Goal: Task Accomplishment & Management: Manage account settings

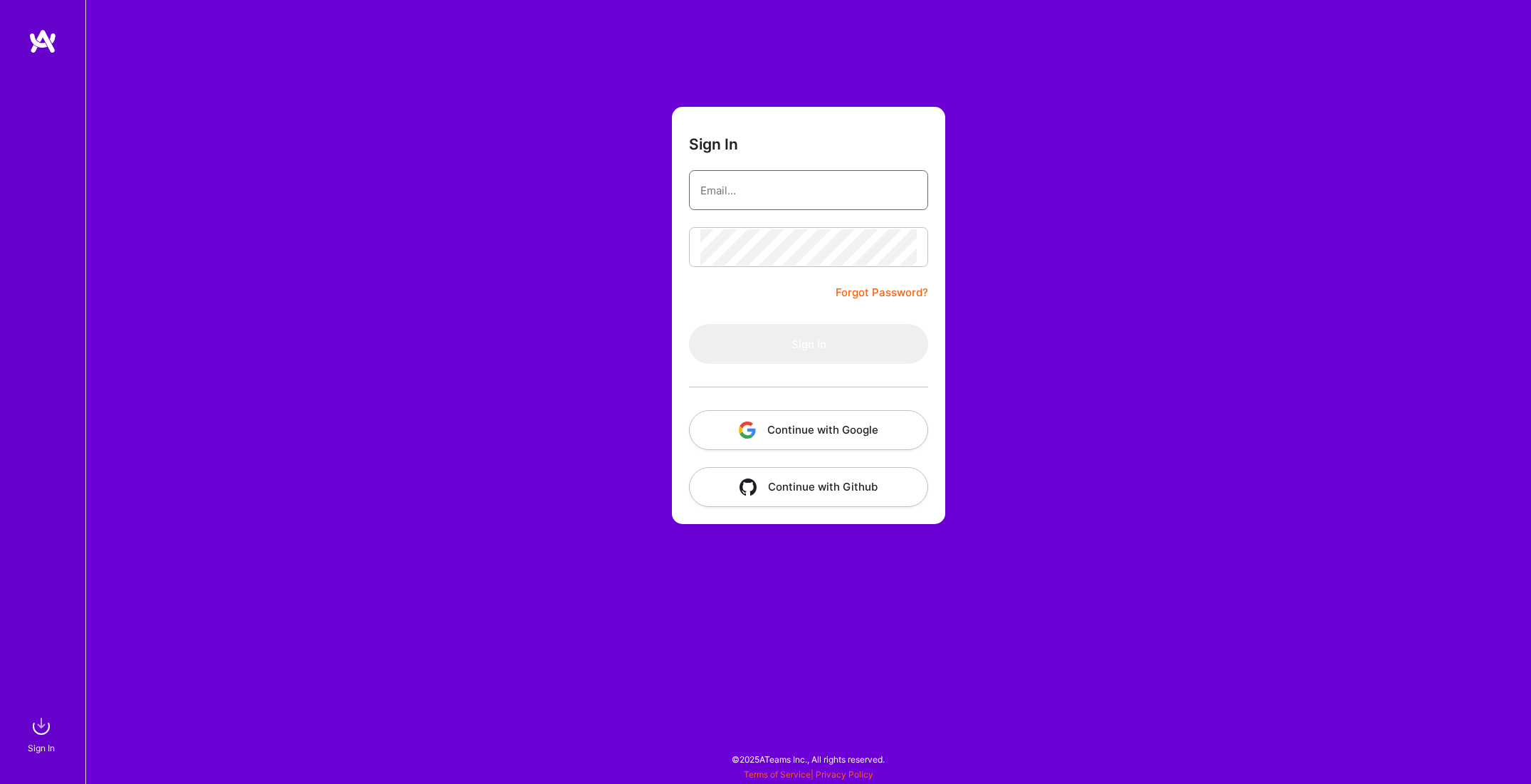
type input "[PERSON_NAME][EMAIL_ADDRESS][PERSON_NAME][DOMAIN_NAME]"
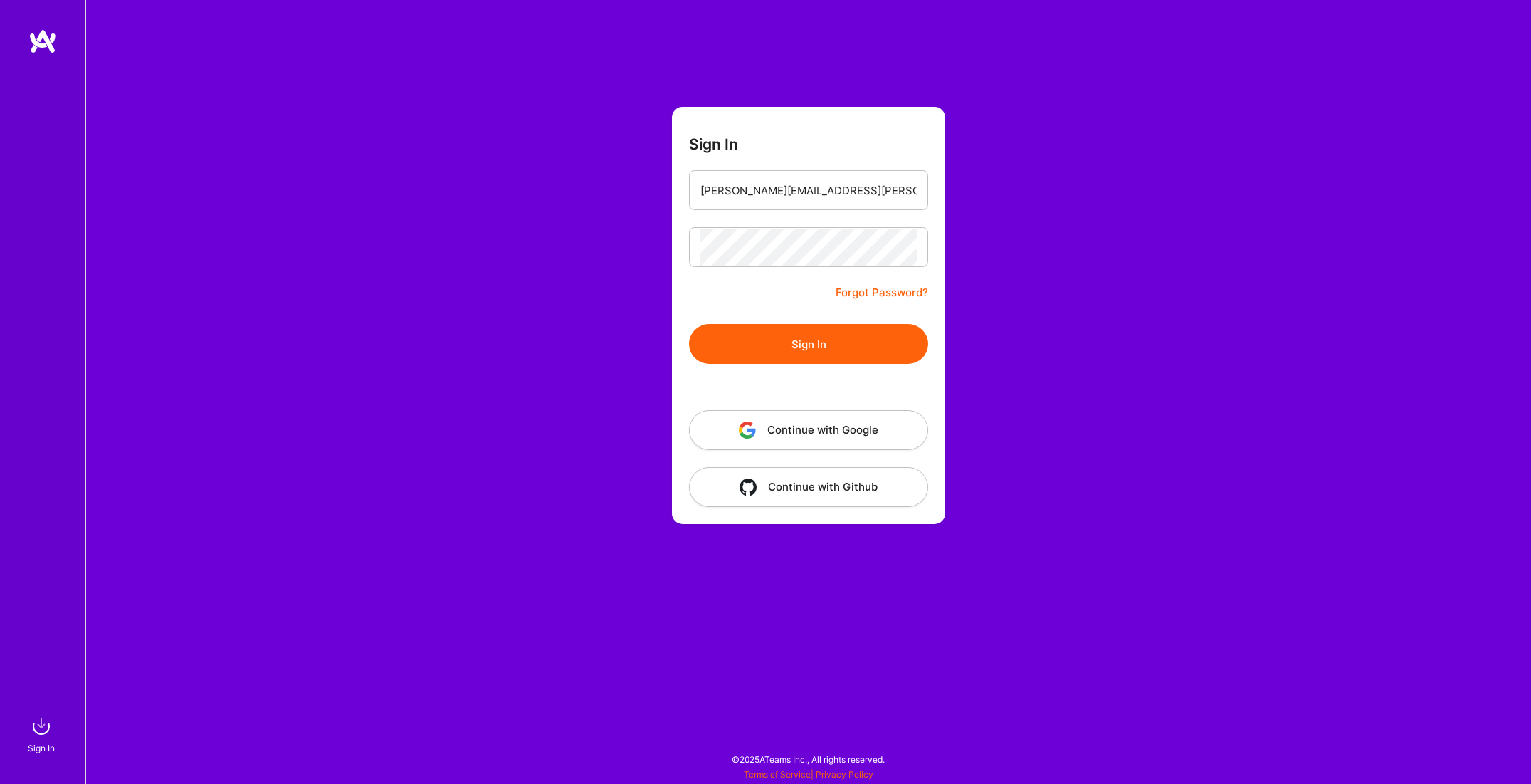
click at [821, 345] on button "Sign In" at bounding box center [808, 344] width 239 height 40
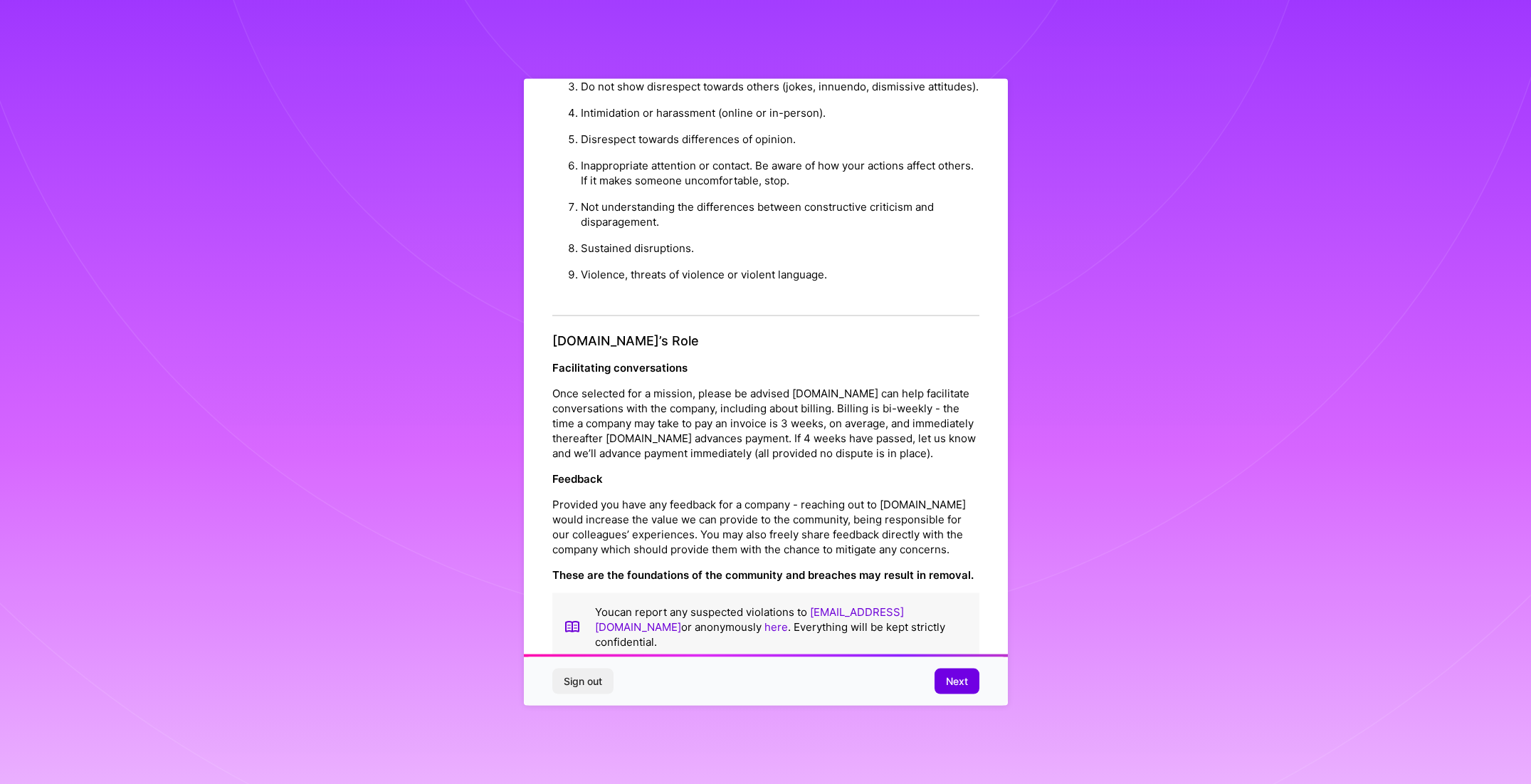
scroll to position [29, 0]
click at [950, 682] on span "Next" at bounding box center [957, 681] width 22 height 14
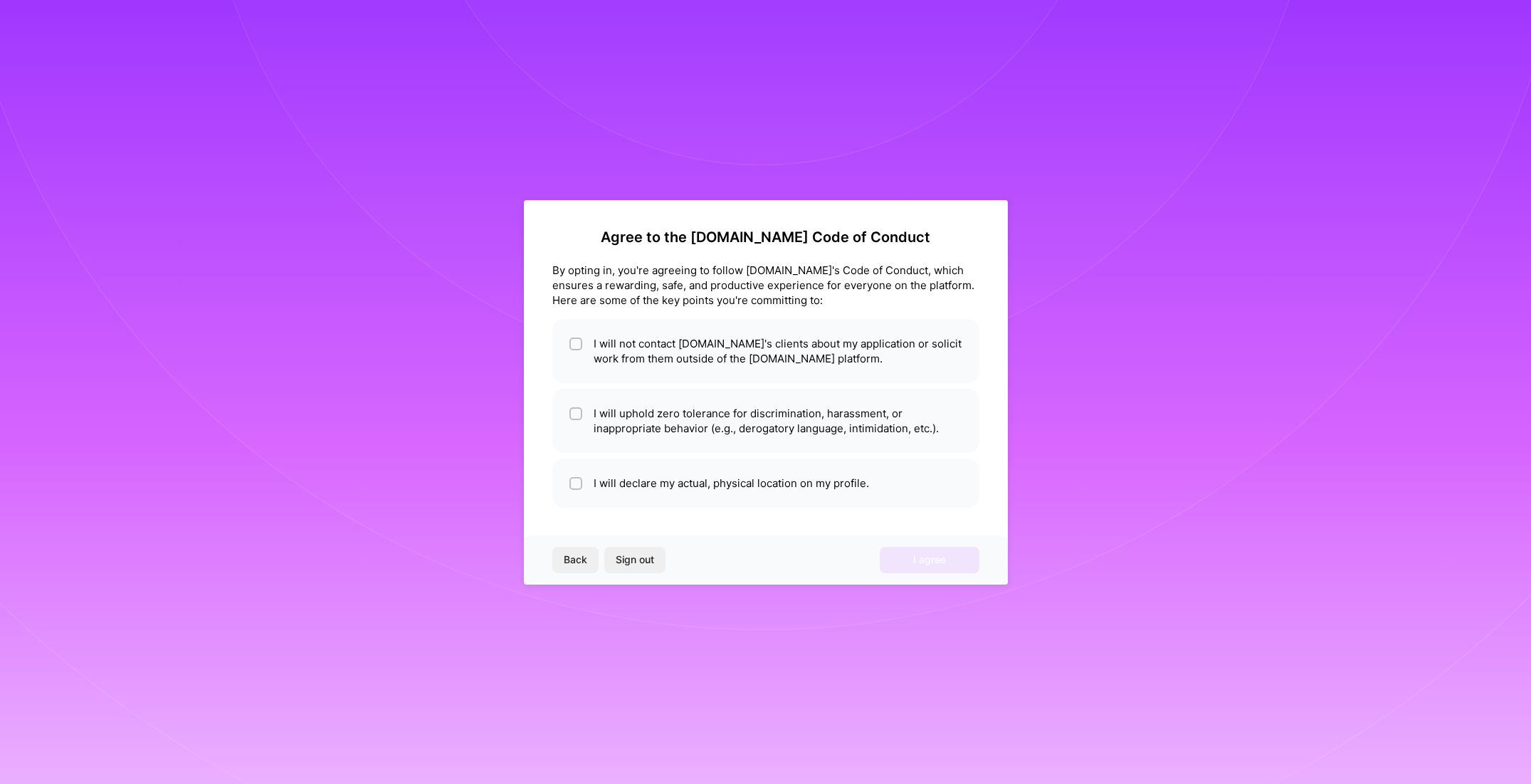
click at [568, 562] on span "Back" at bounding box center [576, 559] width 23 height 14
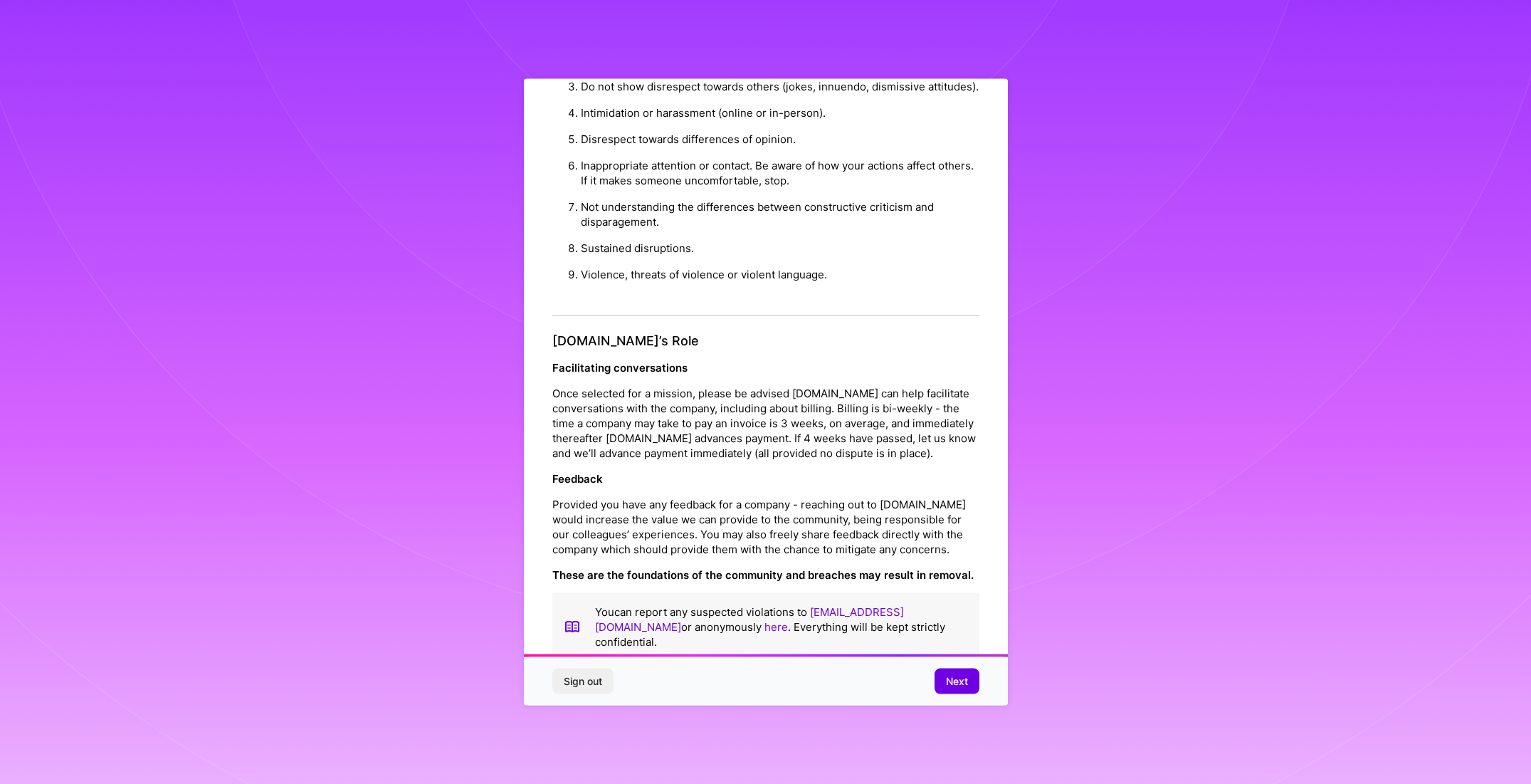
scroll to position [29, 0]
click at [961, 680] on span "Next" at bounding box center [957, 681] width 22 height 14
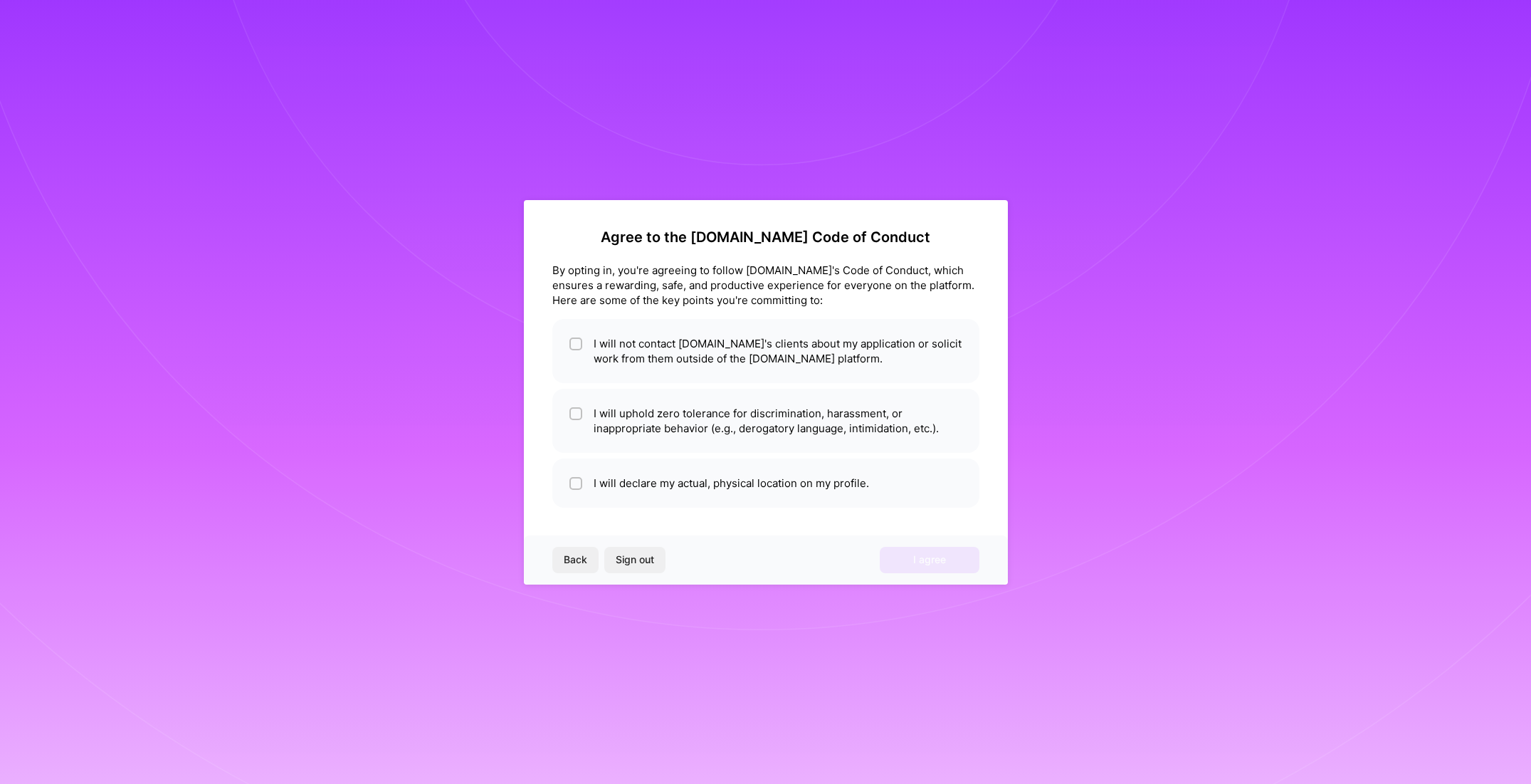
scroll to position [0, 0]
click at [576, 344] on input "checkbox" at bounding box center [578, 344] width 10 height 10
checkbox input "true"
drag, startPoint x: 569, startPoint y: 411, endPoint x: 597, endPoint y: 437, distance: 38.2
click at [569, 411] on li "I will uphold zero tolerance for discrimination, harassment, or inappropriate b…" at bounding box center [766, 421] width 427 height 64
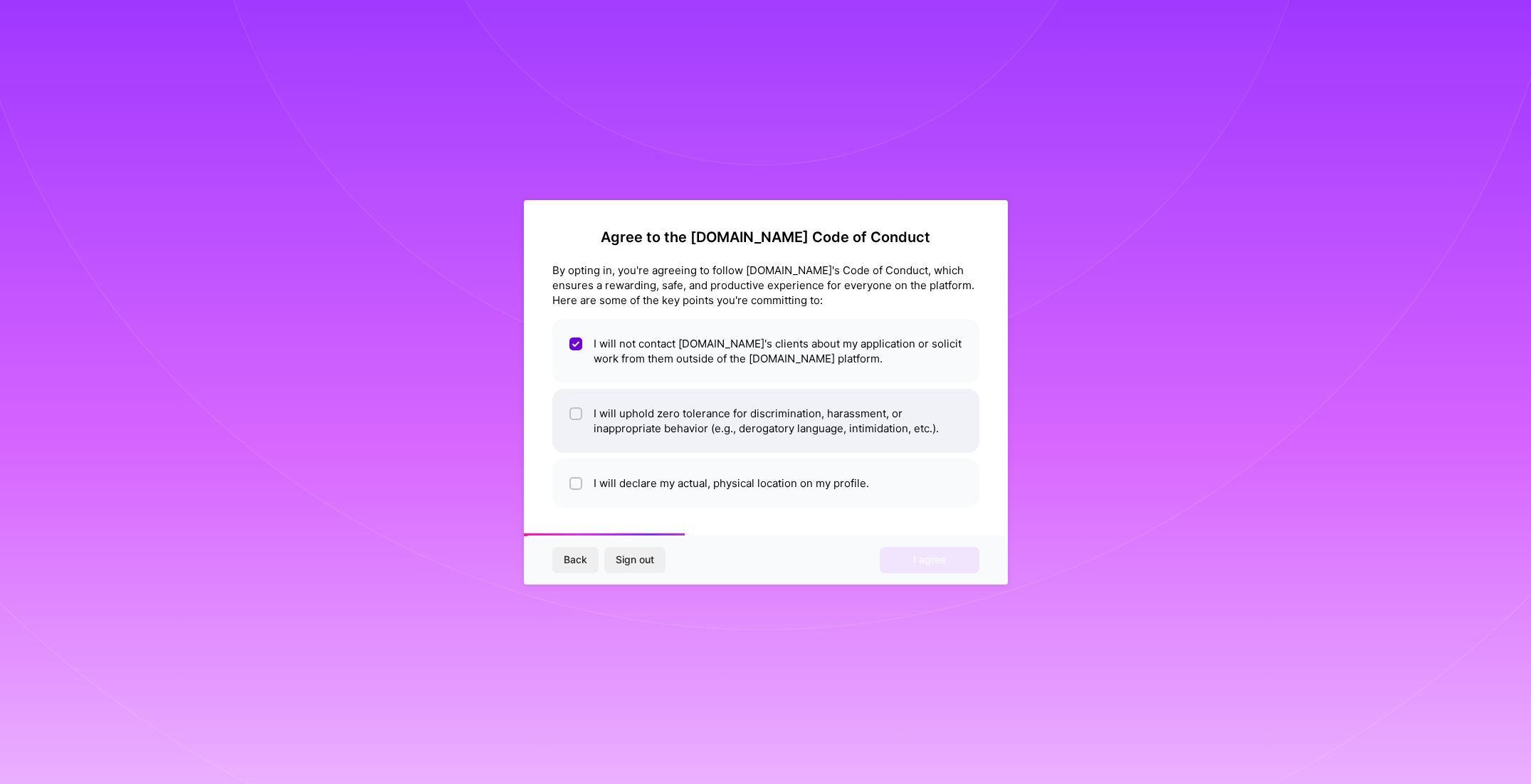
checkbox input "true"
click at [582, 481] on div at bounding box center [576, 483] width 13 height 13
checkbox input "true"
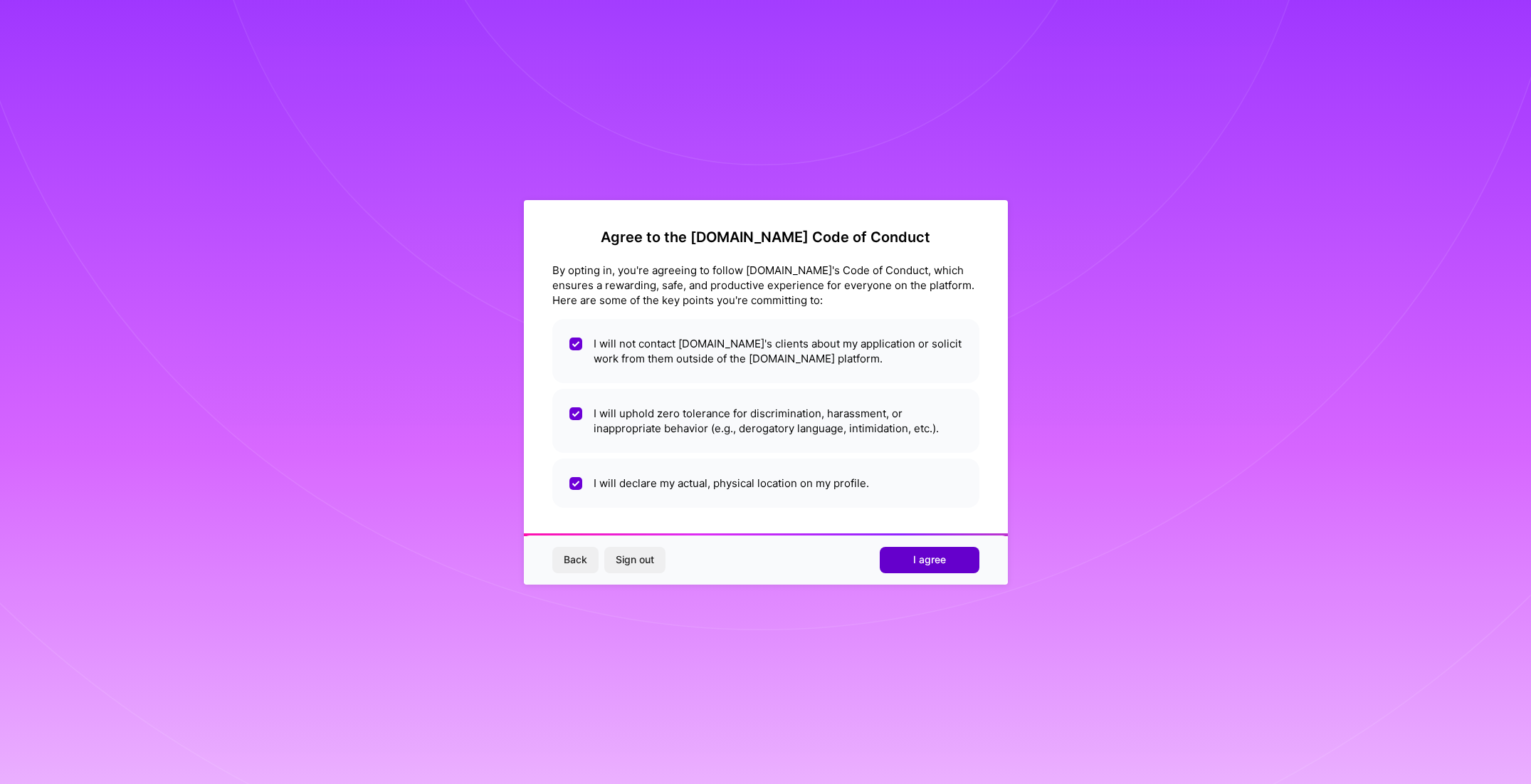
click at [944, 561] on span "I agree" at bounding box center [930, 559] width 33 height 14
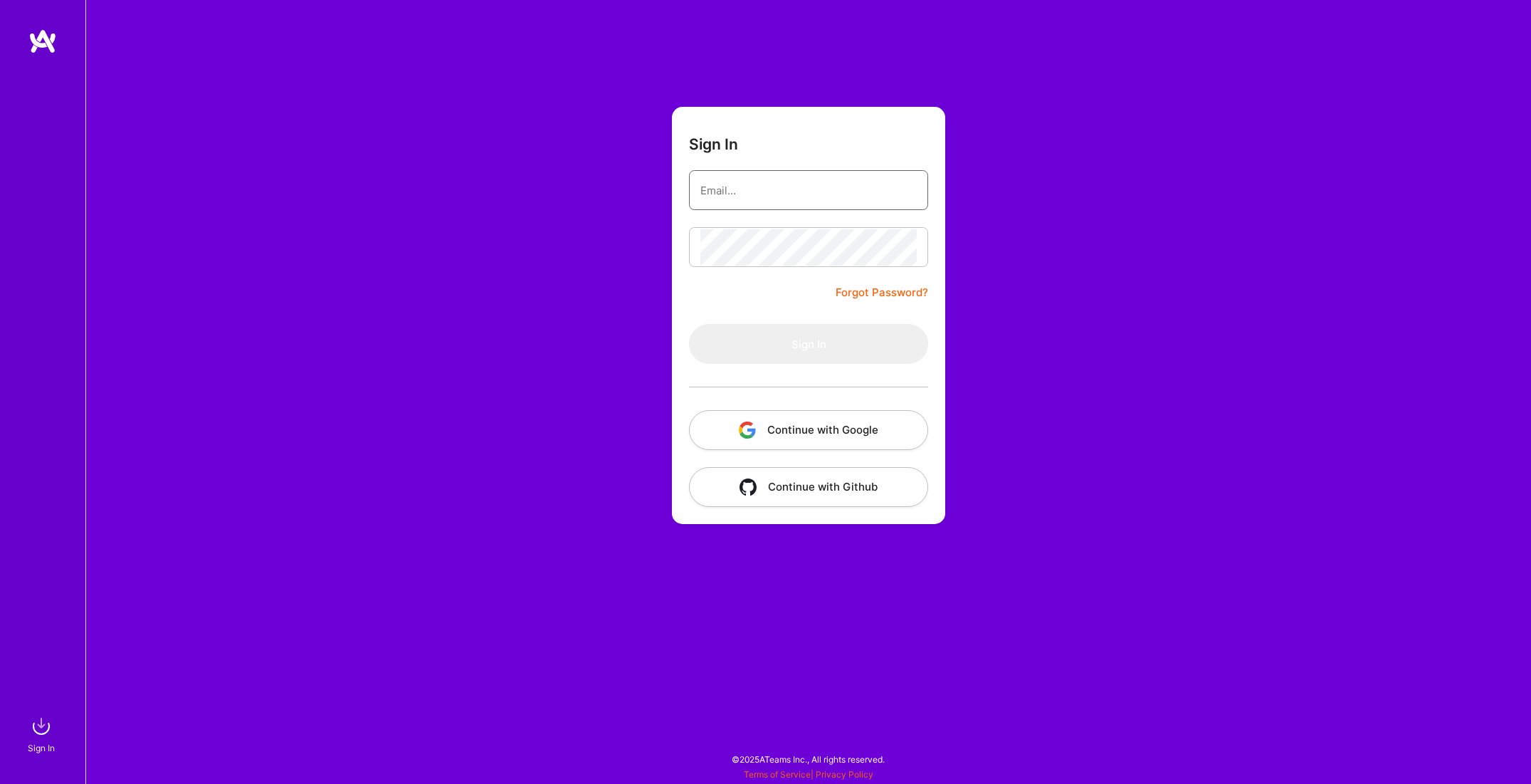
type input "[PERSON_NAME][EMAIL_ADDRESS][PERSON_NAME][DOMAIN_NAME]"
click at [809, 344] on button "Sign In" at bounding box center [808, 344] width 239 height 40
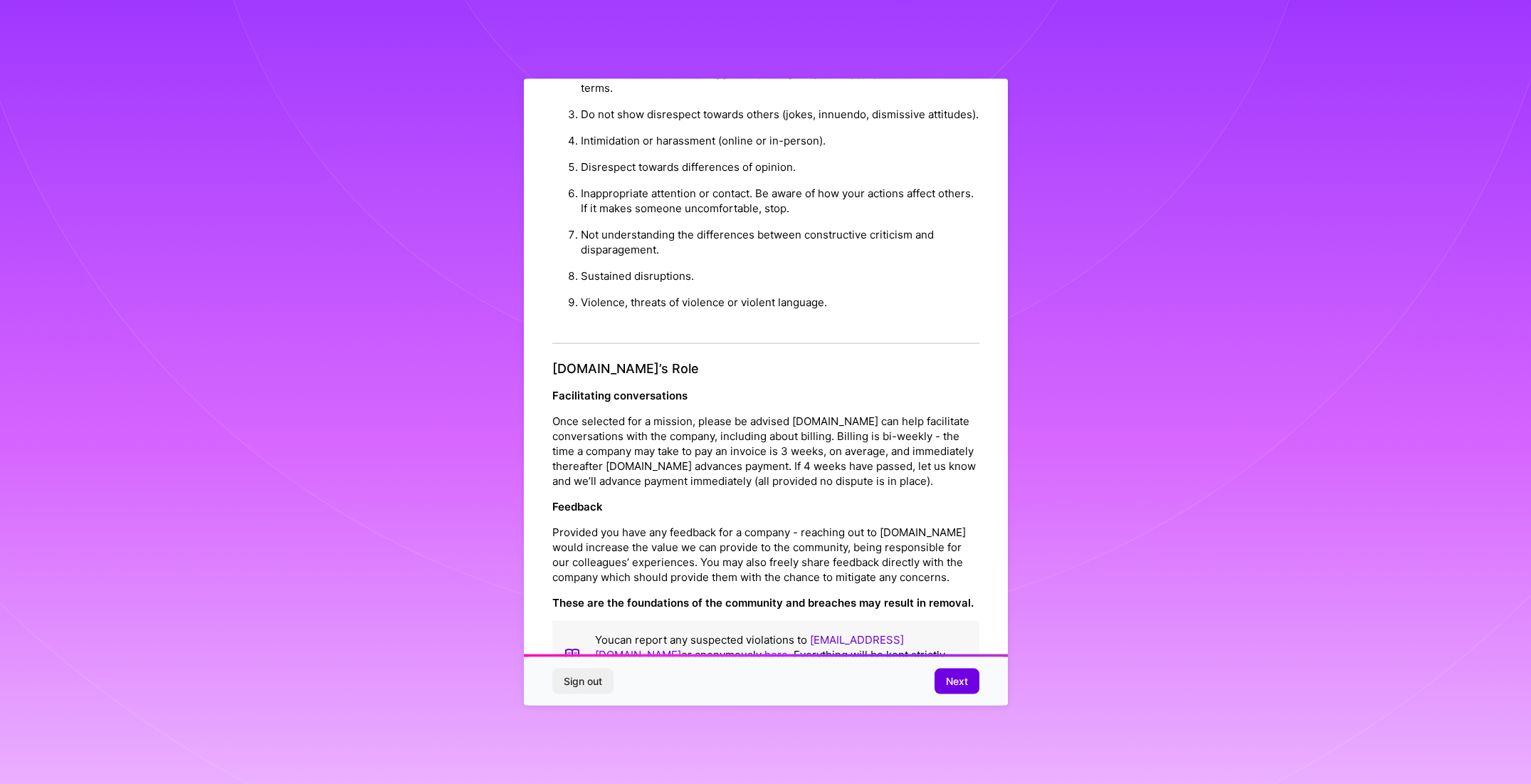
scroll to position [1301, 0]
click at [958, 682] on span "Next" at bounding box center [957, 681] width 22 height 14
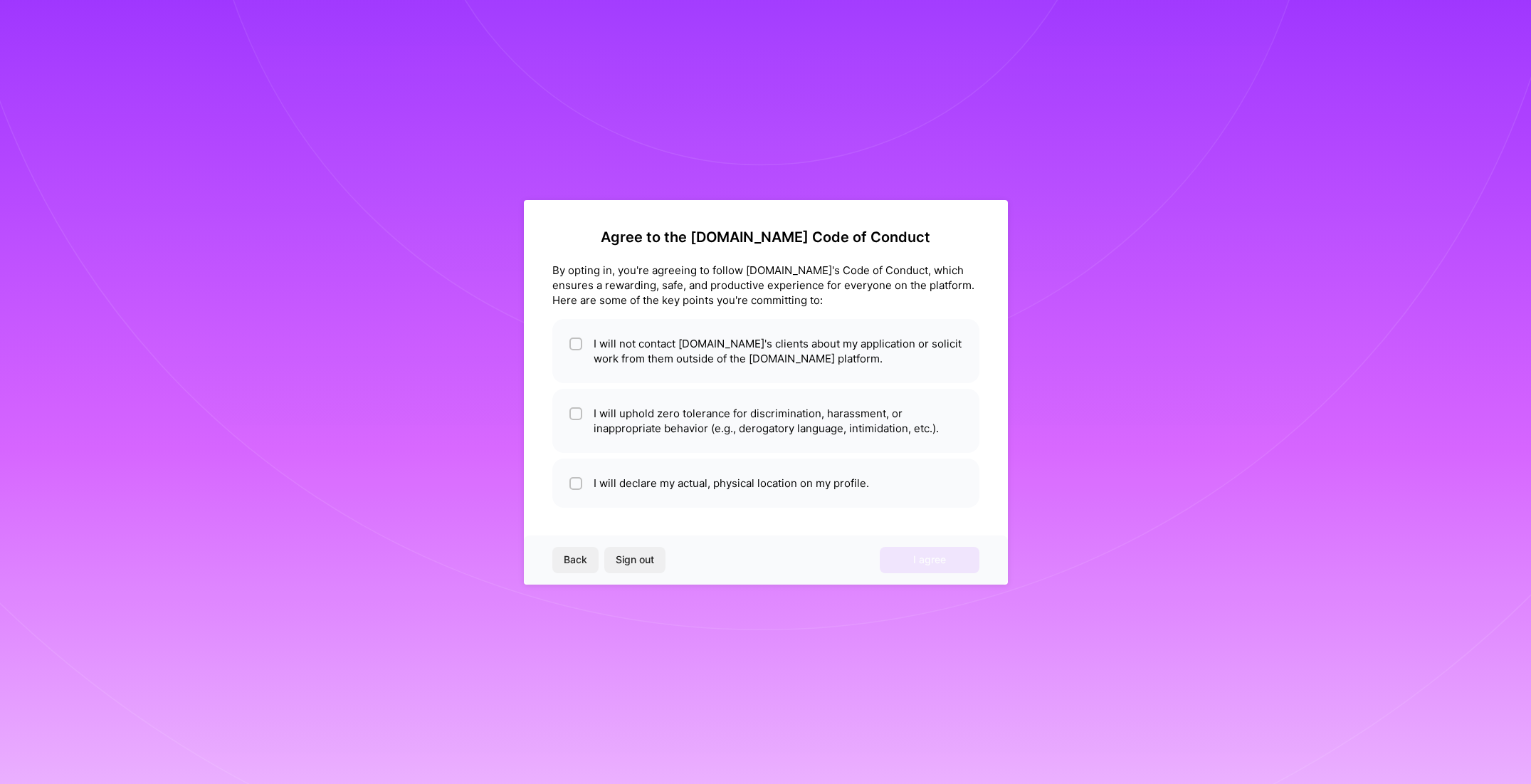
scroll to position [0, 0]
click at [580, 344] on div at bounding box center [576, 344] width 13 height 13
checkbox input "true"
drag, startPoint x: 574, startPoint y: 410, endPoint x: 578, endPoint y: 447, distance: 37.2
click at [574, 410] on input "checkbox" at bounding box center [578, 415] width 10 height 10
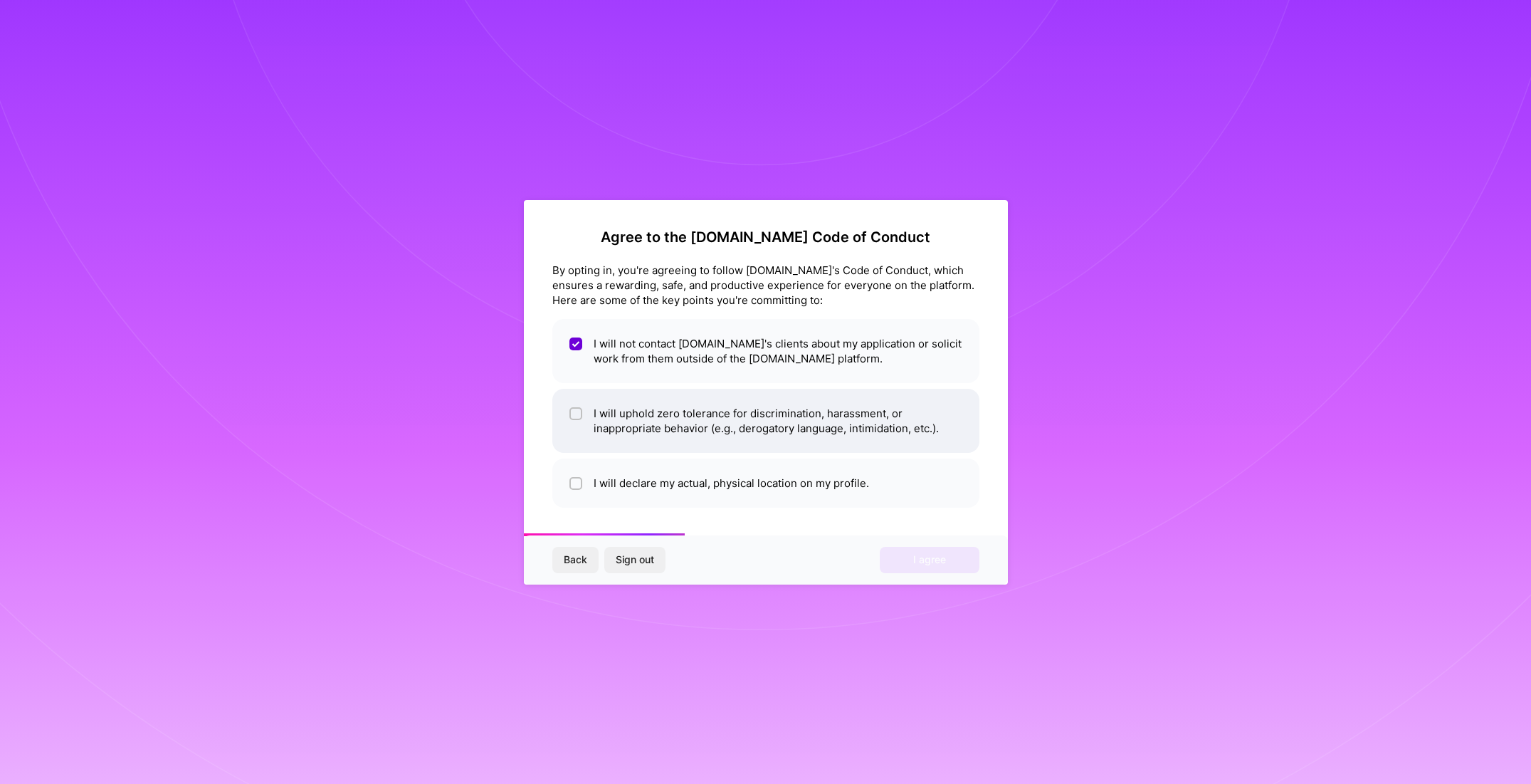
checkbox input "true"
click at [576, 478] on div at bounding box center [576, 483] width 13 height 13
checkbox input "true"
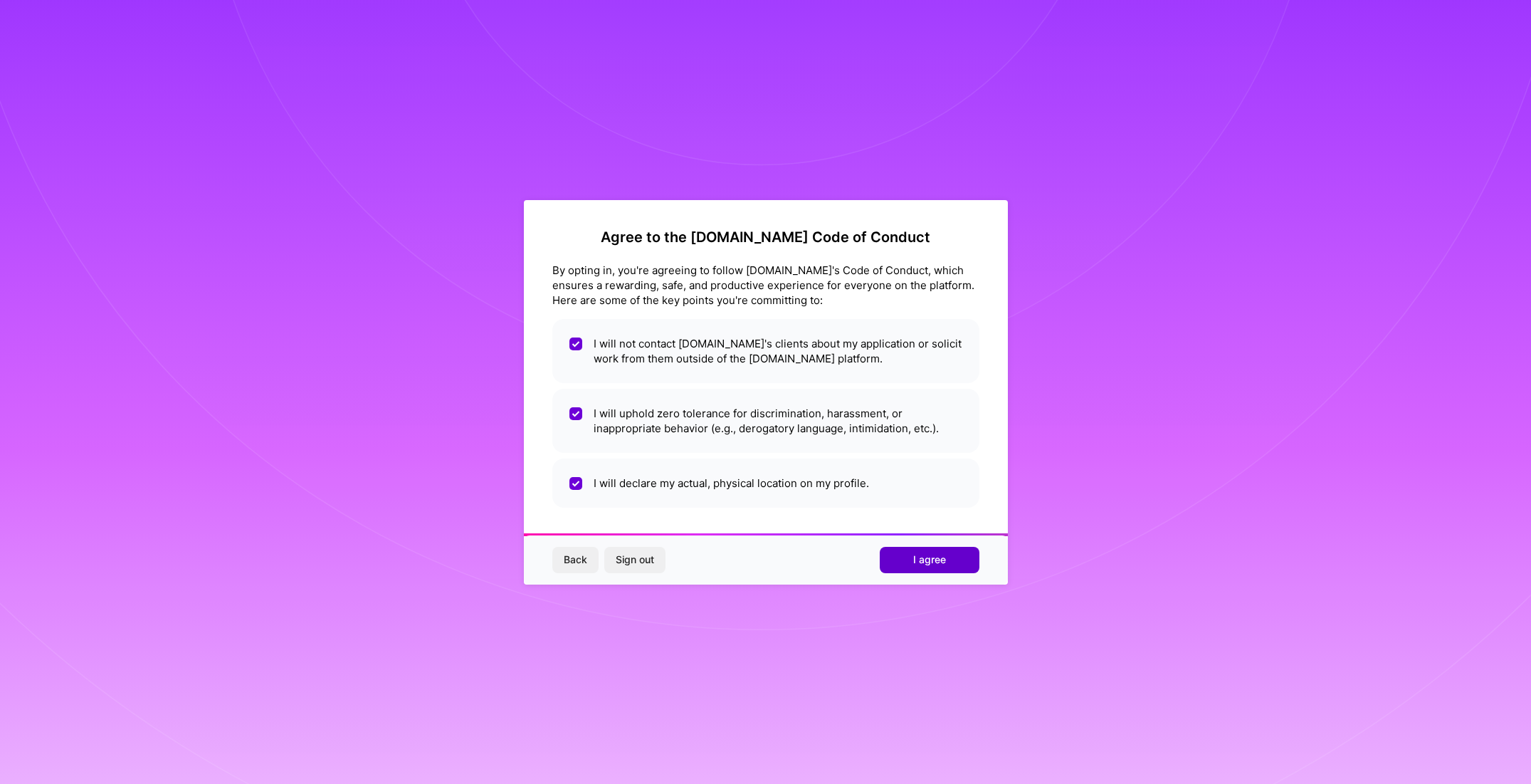
click at [929, 558] on span "I agree" at bounding box center [930, 559] width 33 height 14
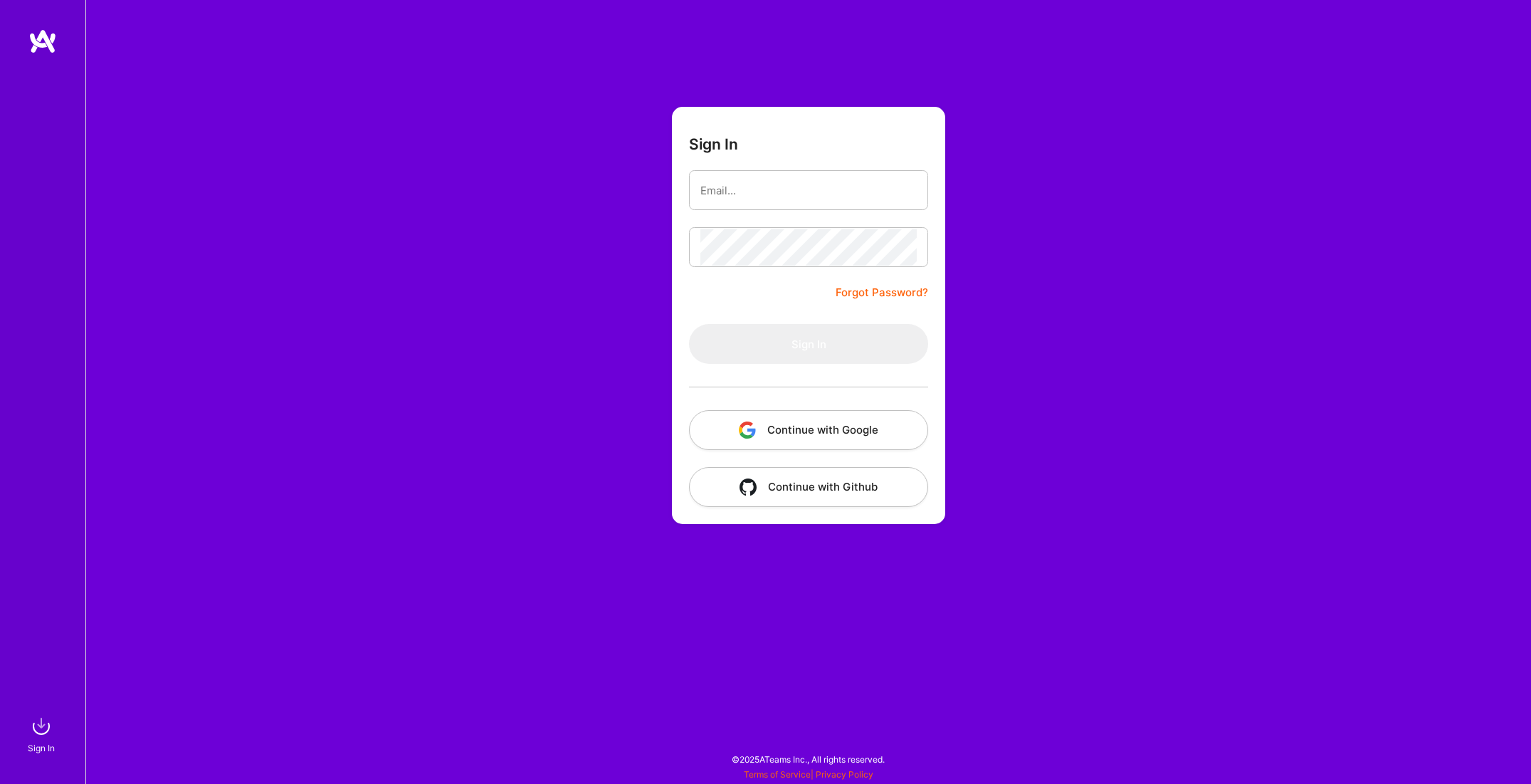
click at [991, 336] on div "Sign In Forgot Password? Sign In Continue with Google Continue with Github" at bounding box center [808, 392] width 1446 height 784
click at [812, 184] on input "email" at bounding box center [809, 191] width 217 height 37
drag, startPoint x: 336, startPoint y: 182, endPoint x: 329, endPoint y: 186, distance: 8.1
click at [336, 182] on div "Sign In Forgot Password? Sign In Continue with Google Continue with Github" at bounding box center [808, 392] width 1446 height 784
click at [42, 728] on img at bounding box center [41, 725] width 29 height 29
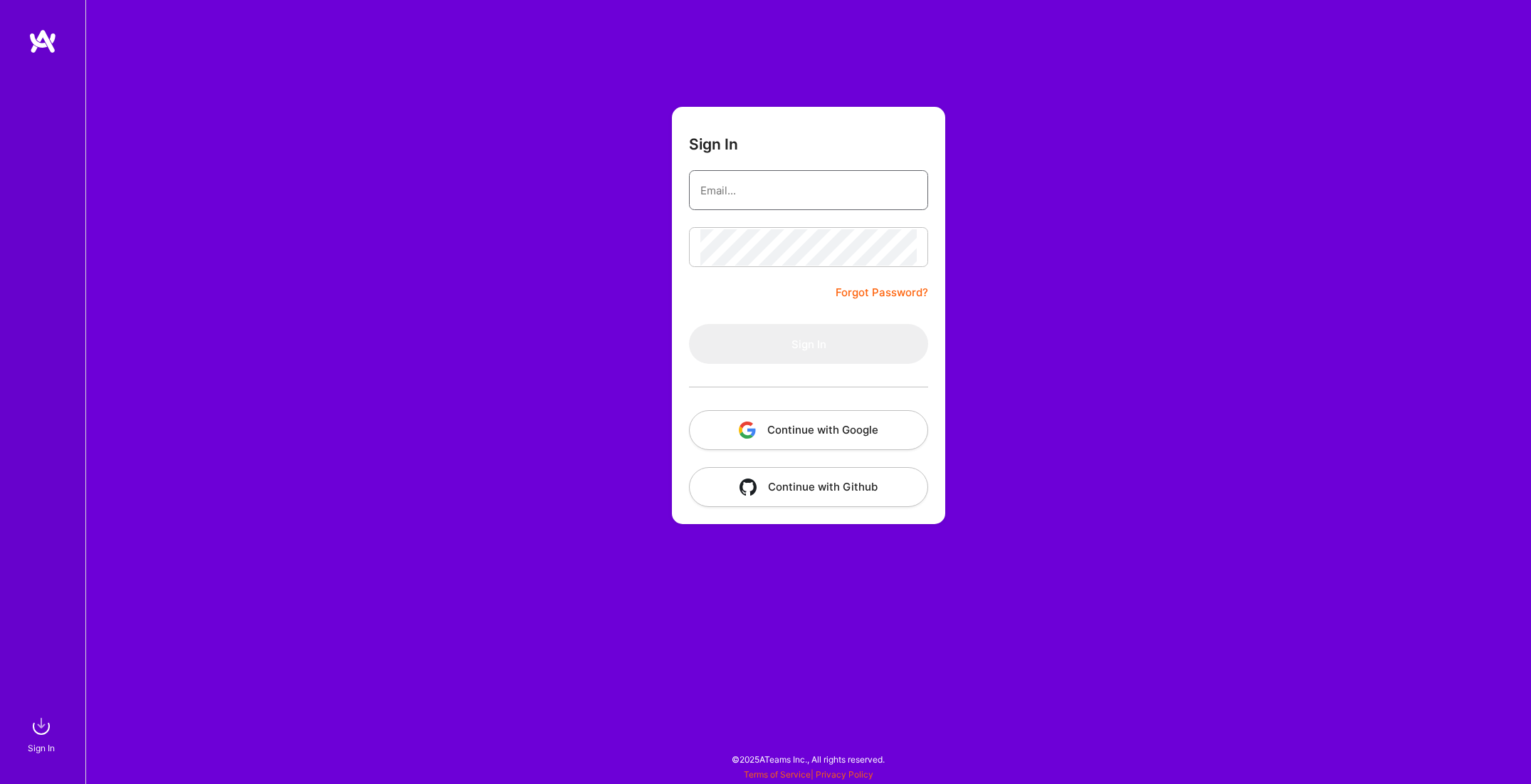
click at [779, 185] on input "email" at bounding box center [809, 191] width 217 height 37
type input "[PERSON_NAME][EMAIL_ADDRESS][PERSON_NAME][DOMAIN_NAME]"
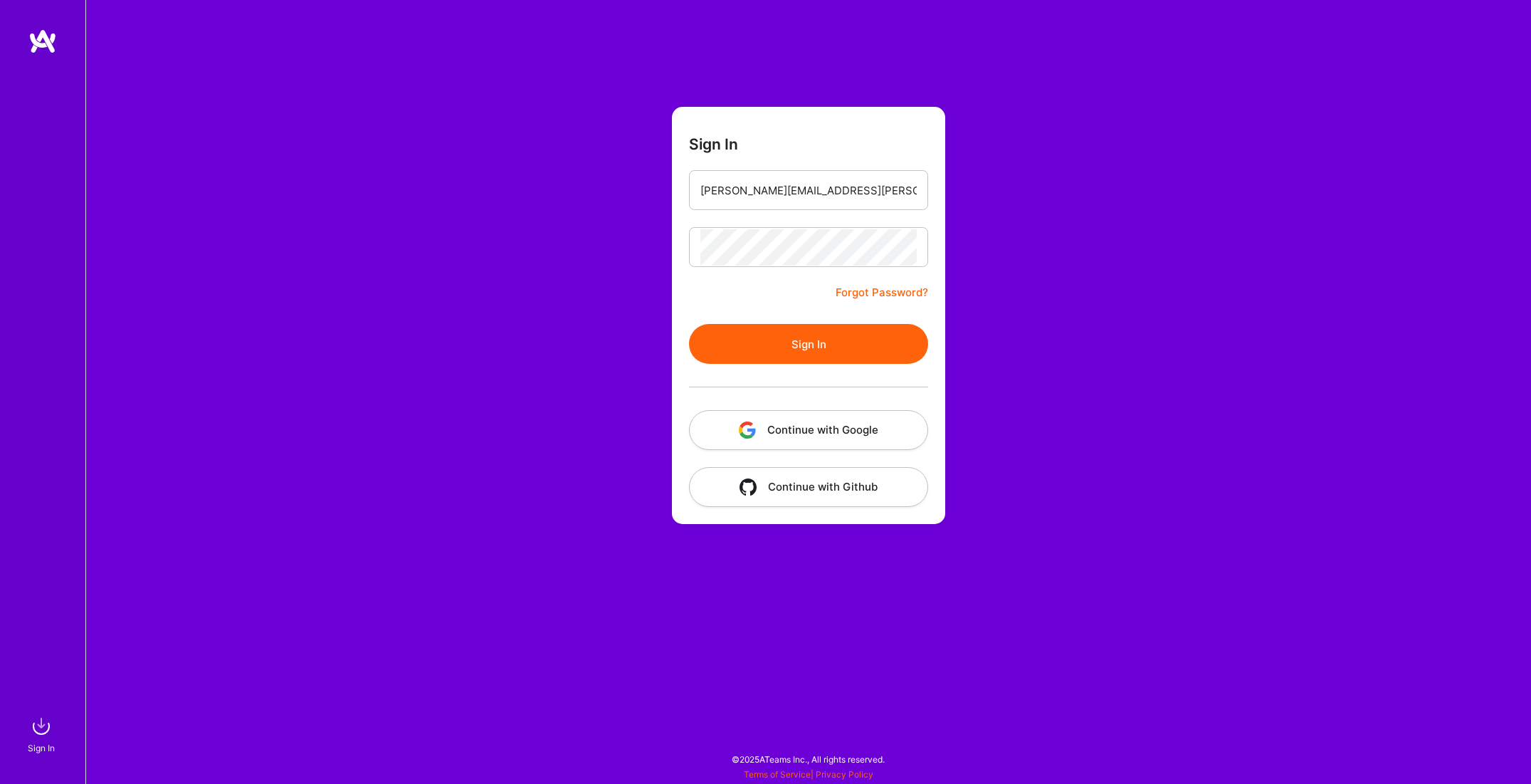
click at [813, 340] on button "Sign In" at bounding box center [808, 344] width 239 height 40
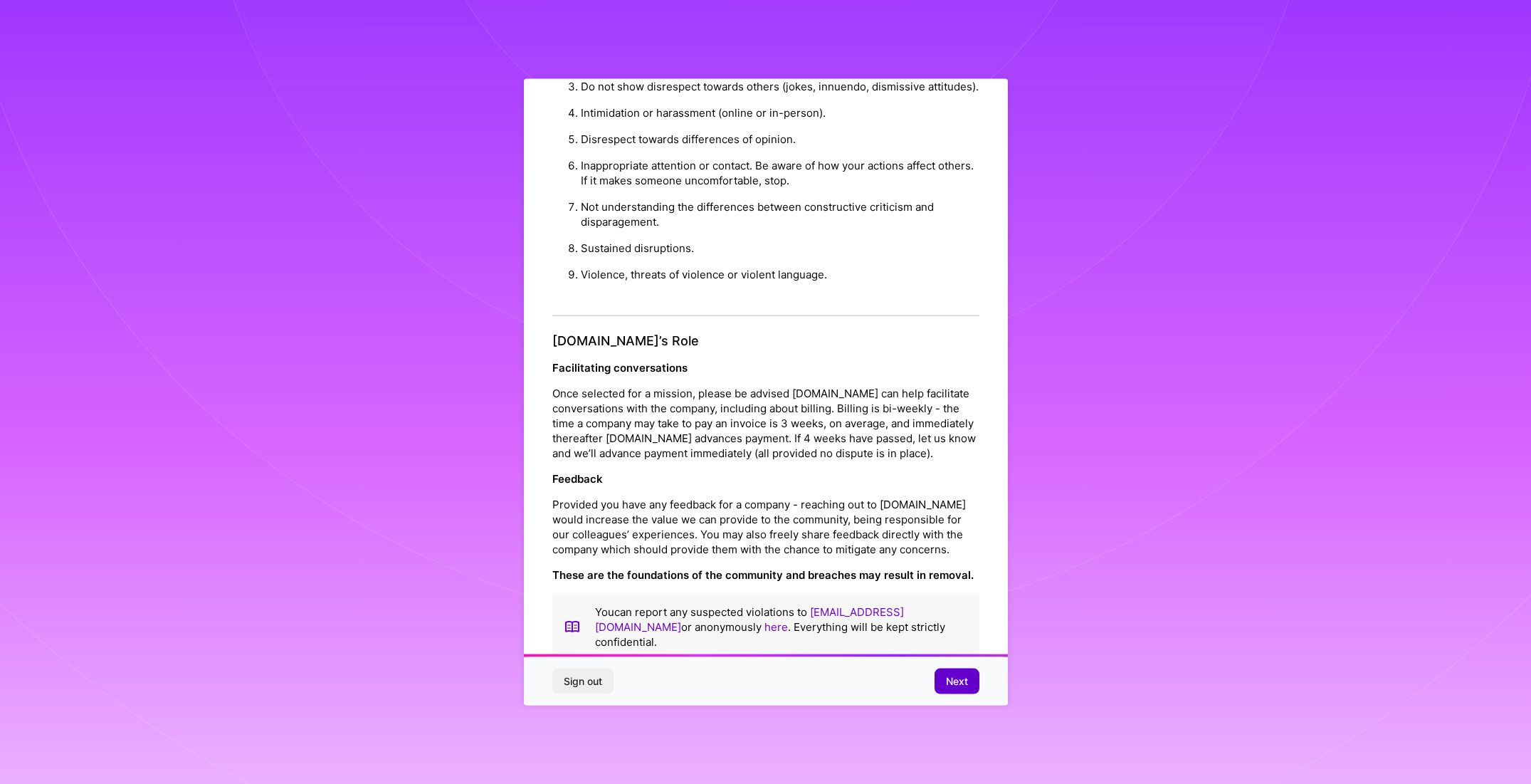
scroll to position [29, 0]
click at [945, 671] on button "Next" at bounding box center [957, 681] width 45 height 26
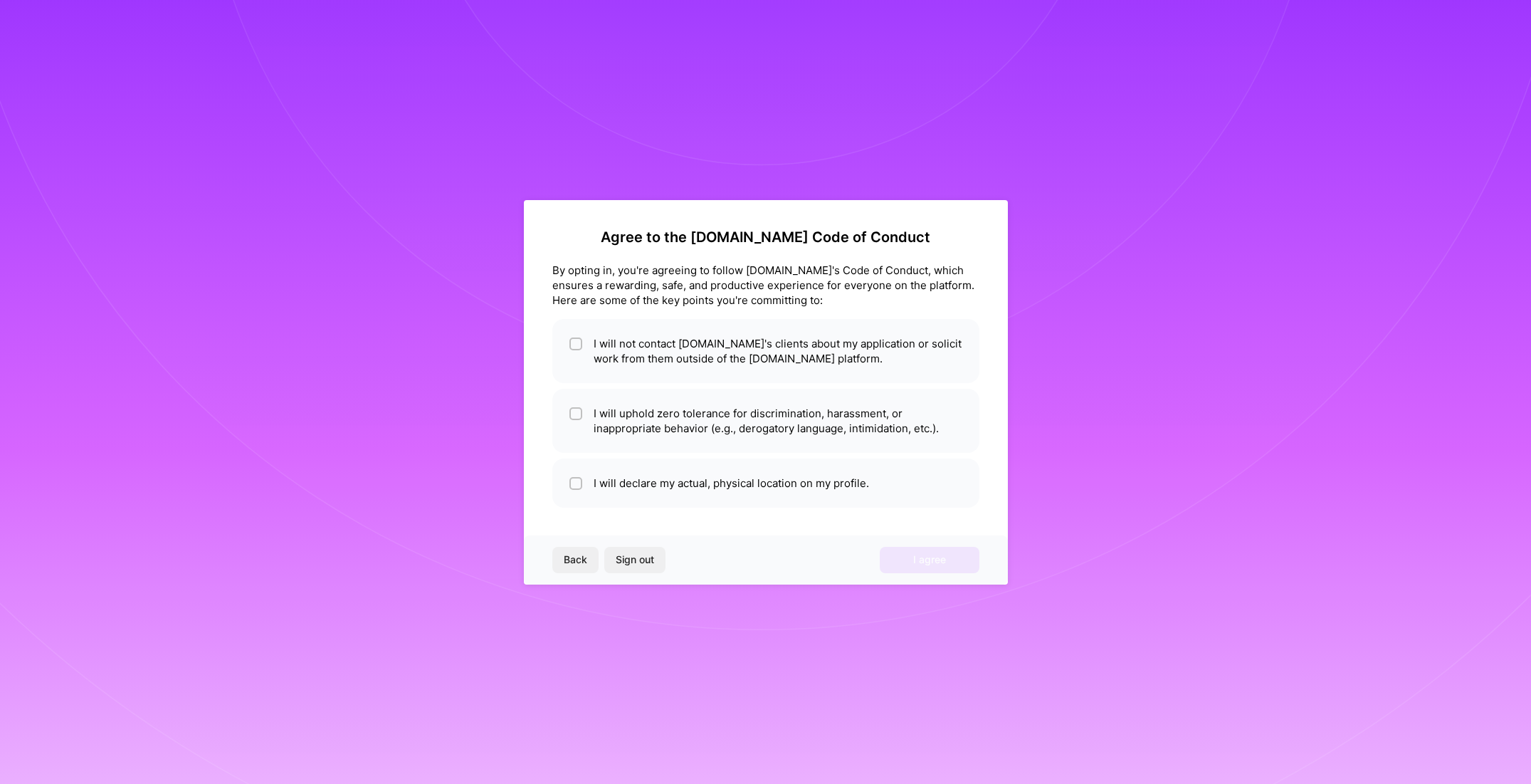
click at [578, 559] on span "Back" at bounding box center [576, 559] width 23 height 14
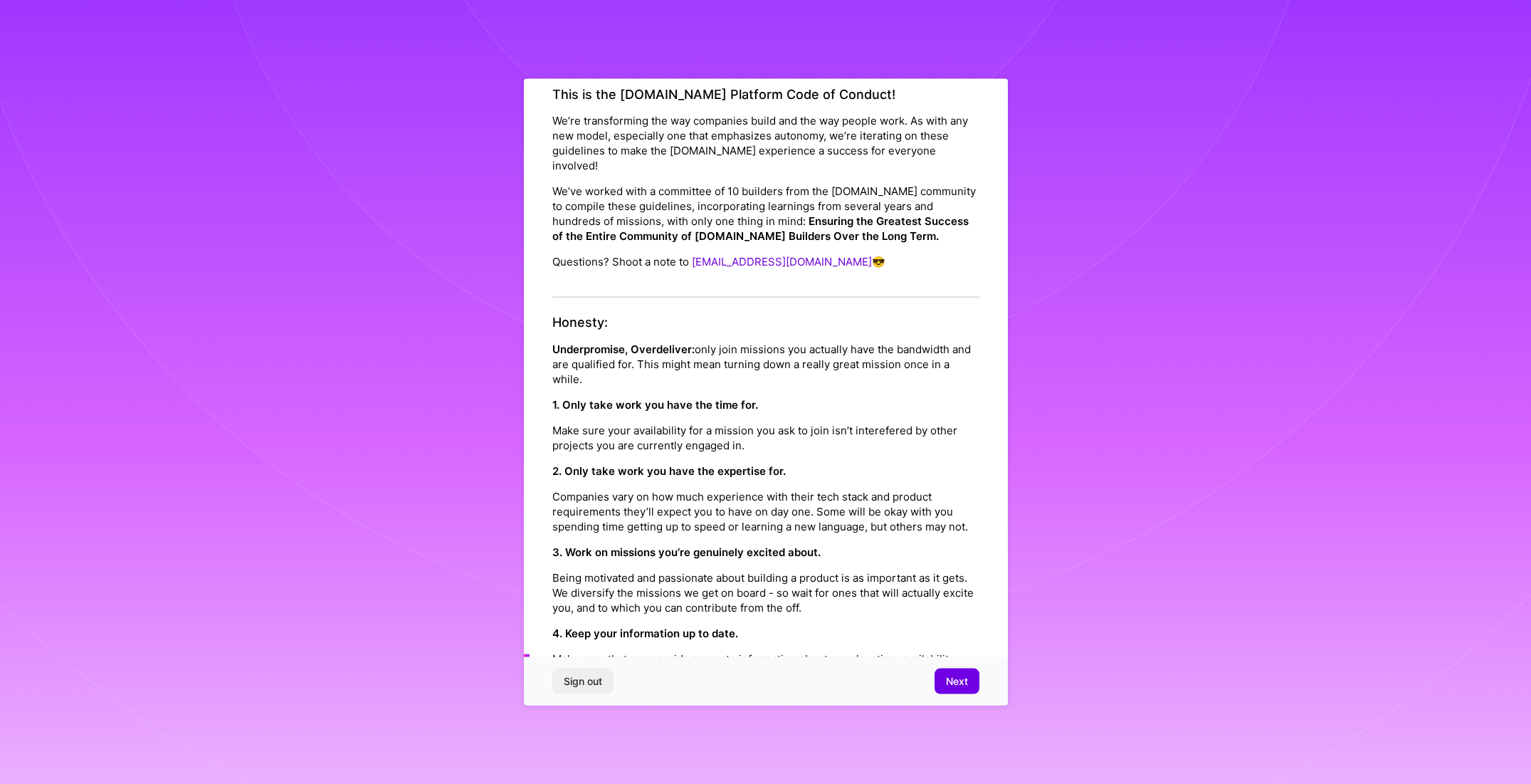
scroll to position [105, 0]
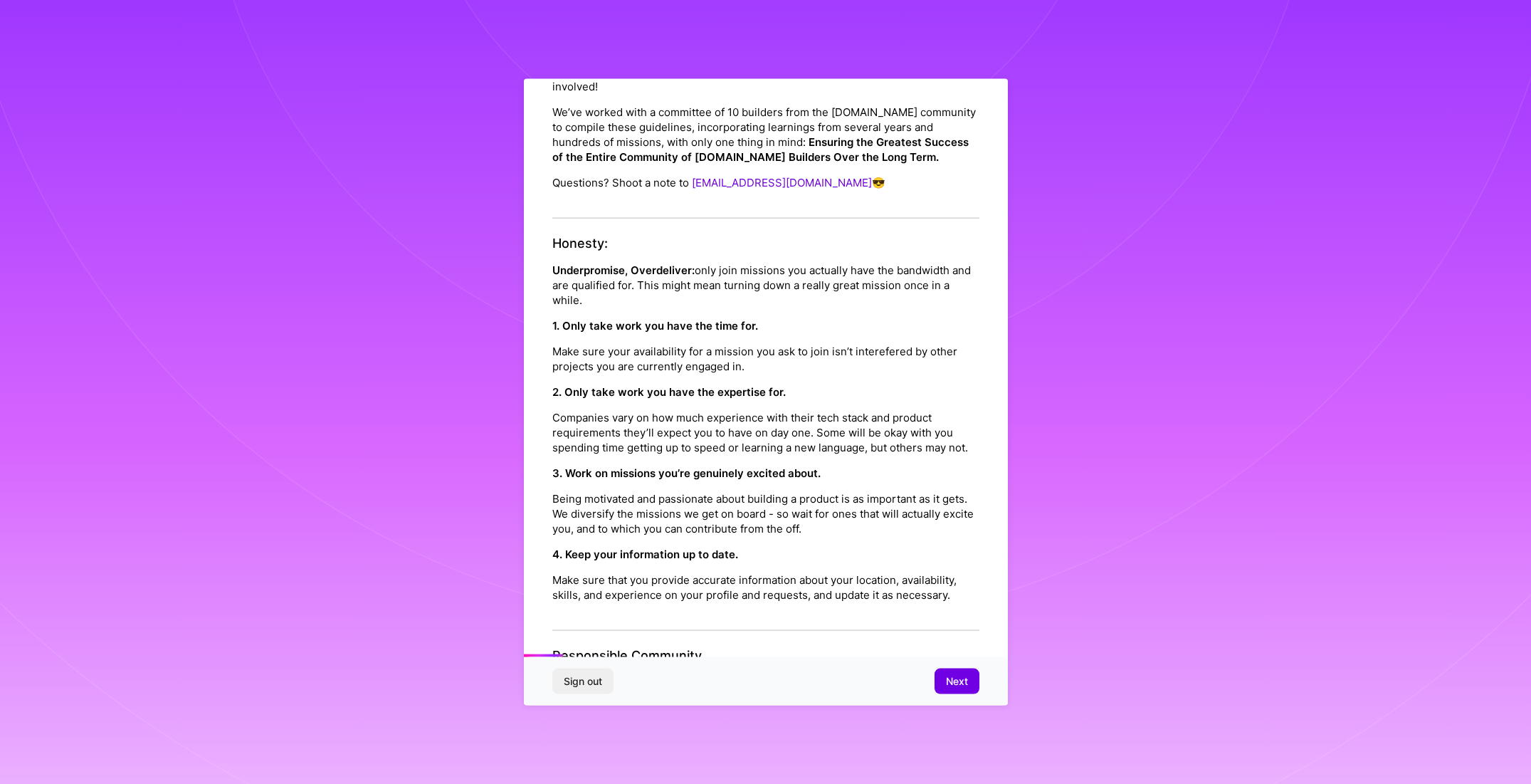
click at [958, 679] on span "Next" at bounding box center [957, 681] width 22 height 14
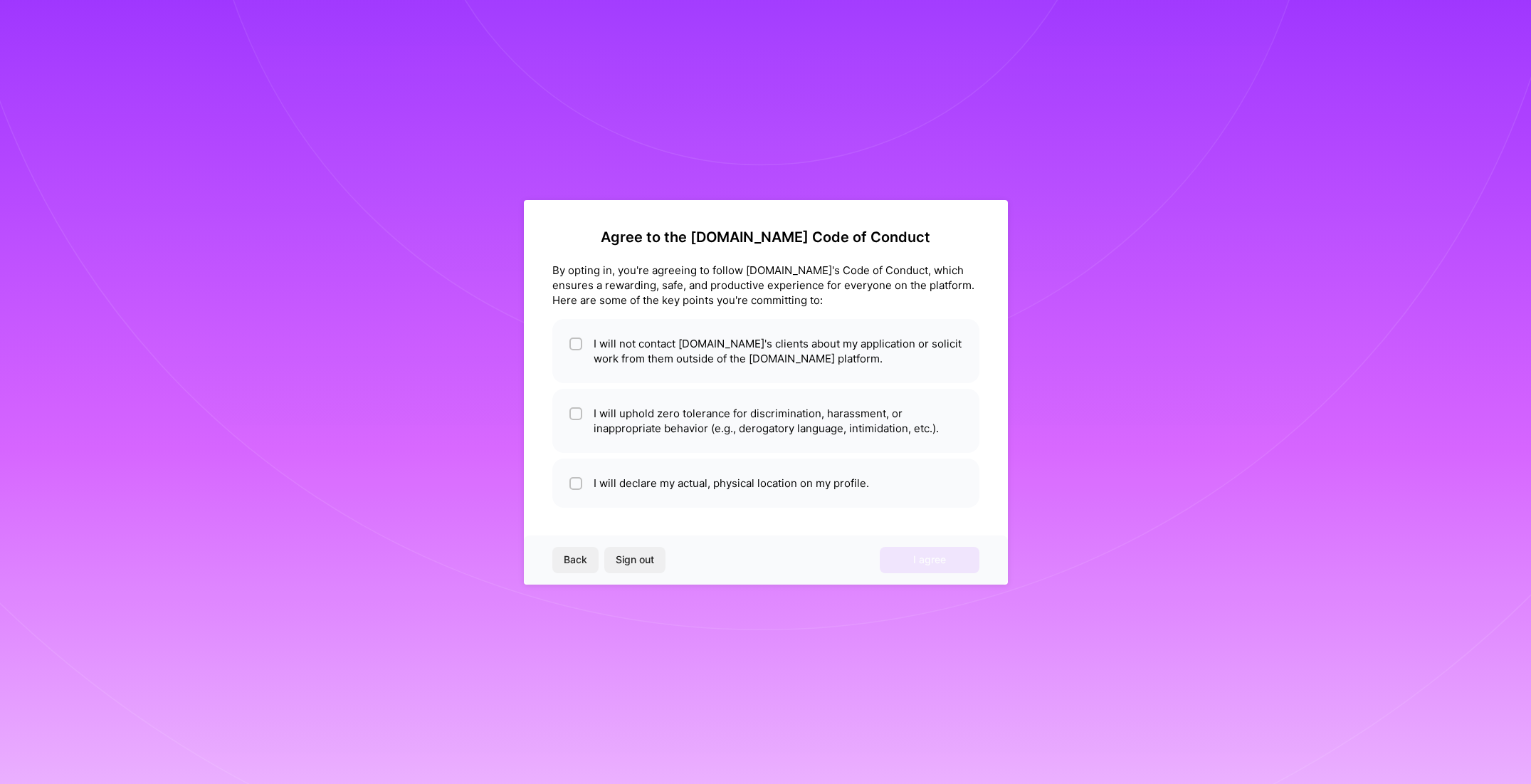
scroll to position [0, 0]
click at [576, 410] on input "checkbox" at bounding box center [578, 415] width 10 height 10
checkbox input "true"
click at [571, 347] on div at bounding box center [576, 344] width 13 height 13
checkbox input "true"
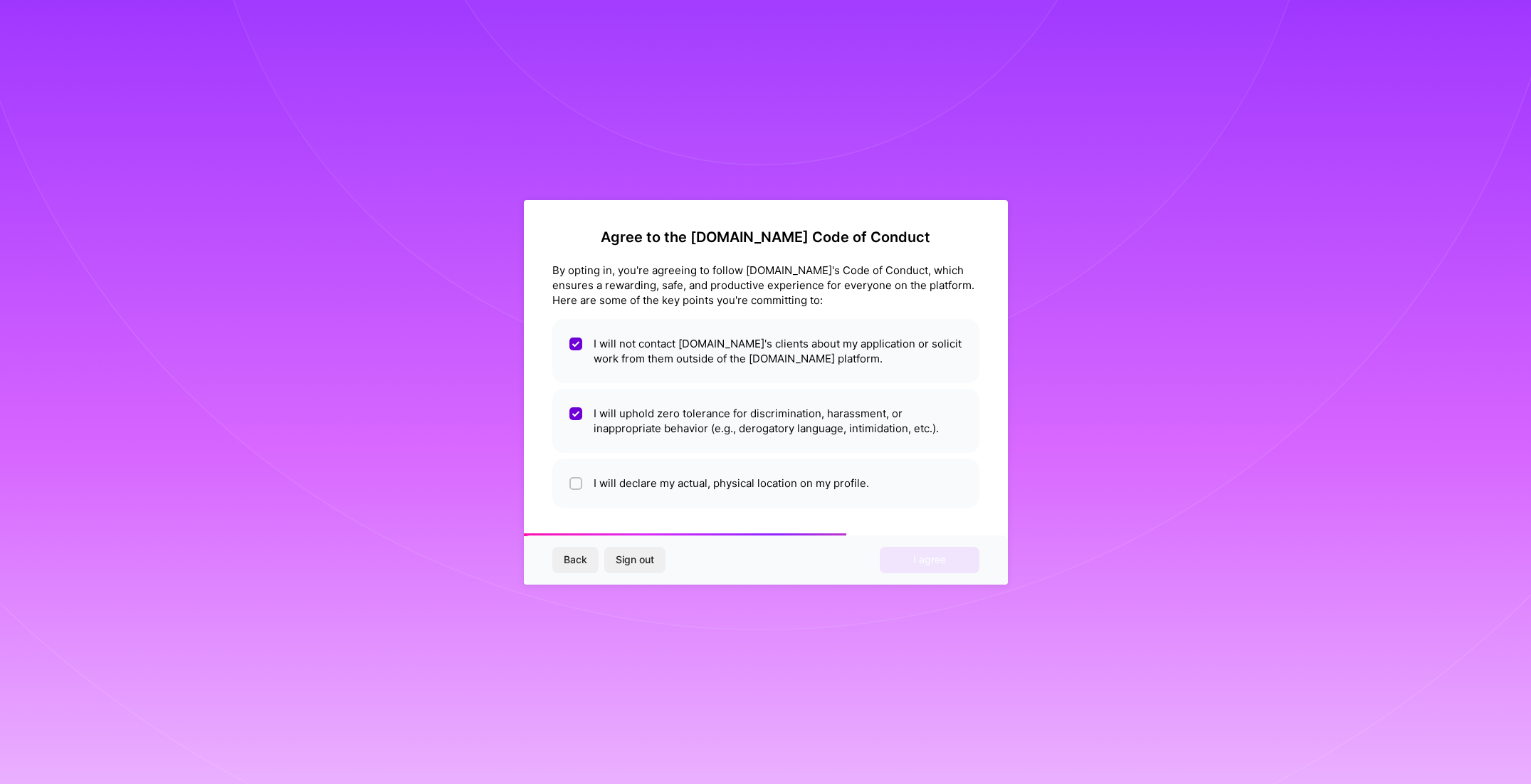
drag, startPoint x: 577, startPoint y: 483, endPoint x: 764, endPoint y: 511, distance: 189.1
click at [578, 483] on input "checkbox" at bounding box center [578, 484] width 10 height 10
checkbox input "true"
click at [937, 562] on span "I agree" at bounding box center [930, 559] width 33 height 14
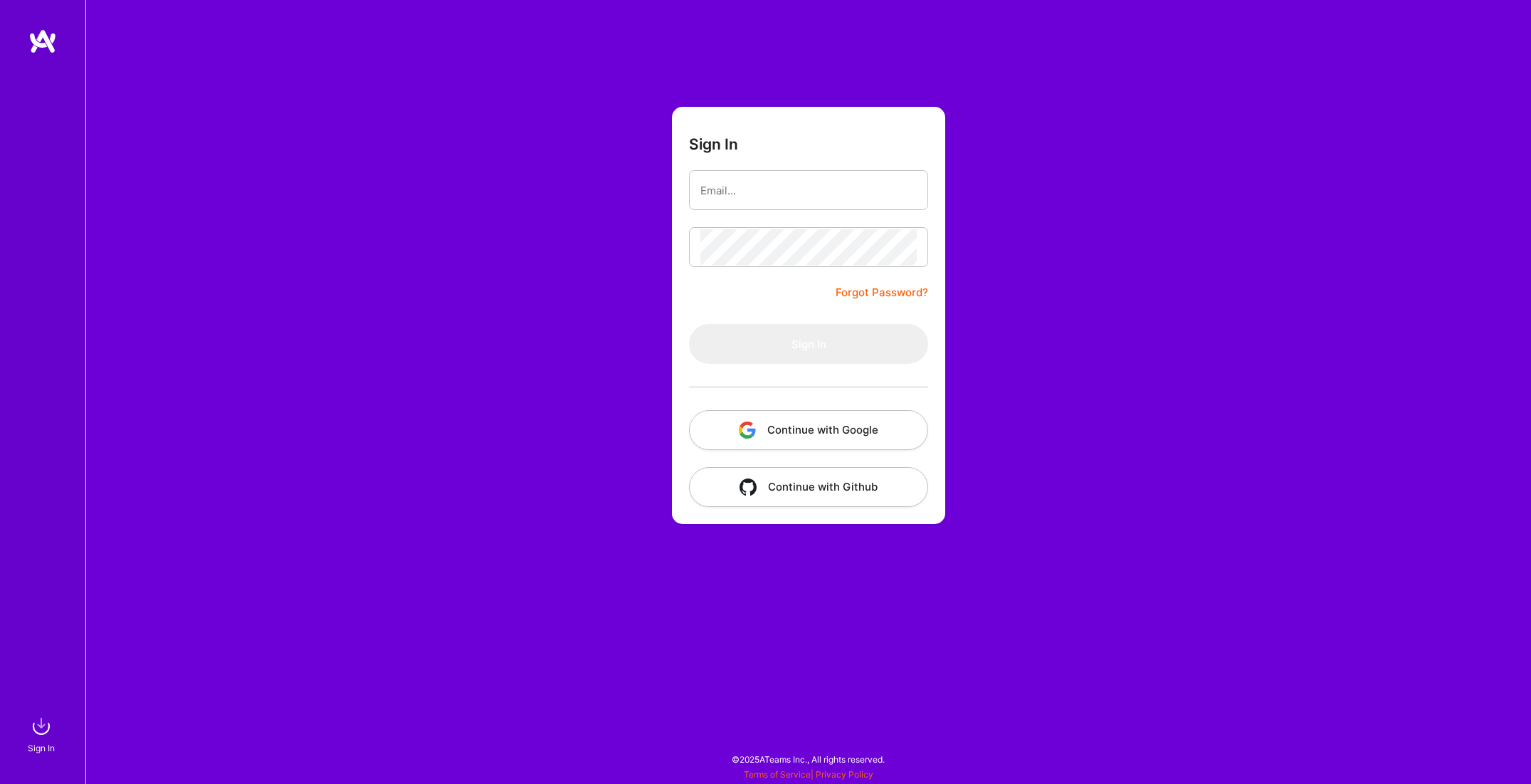
click at [882, 296] on link "Forgot Password?" at bounding box center [882, 292] width 93 height 17
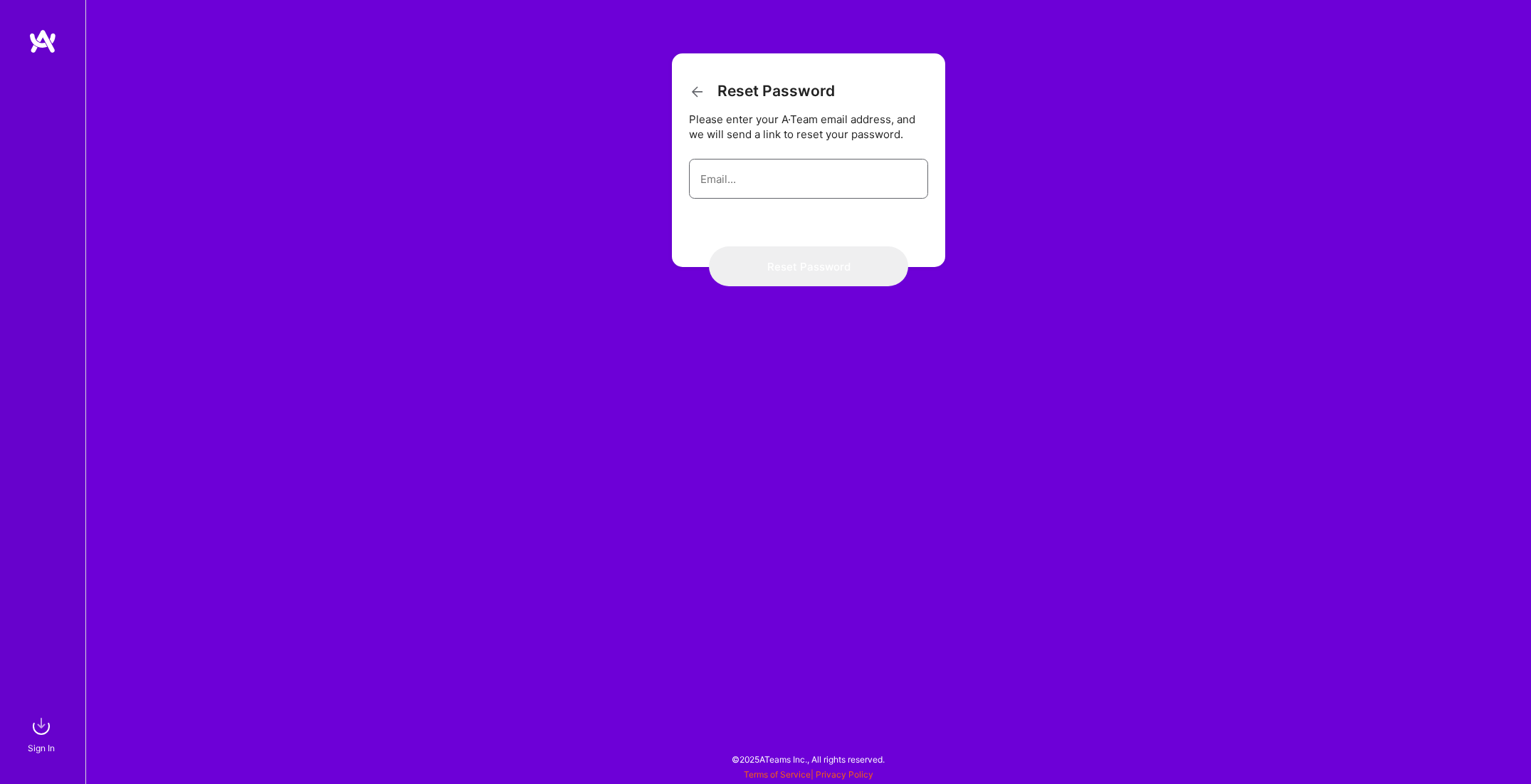
click at [761, 186] on input "email" at bounding box center [809, 179] width 217 height 37
type input "[PERSON_NAME][EMAIL_ADDRESS][PERSON_NAME][DOMAIN_NAME]"
click at [817, 253] on button "Reset Password" at bounding box center [808, 266] width 200 height 40
click at [696, 88] on icon at bounding box center [697, 91] width 17 height 17
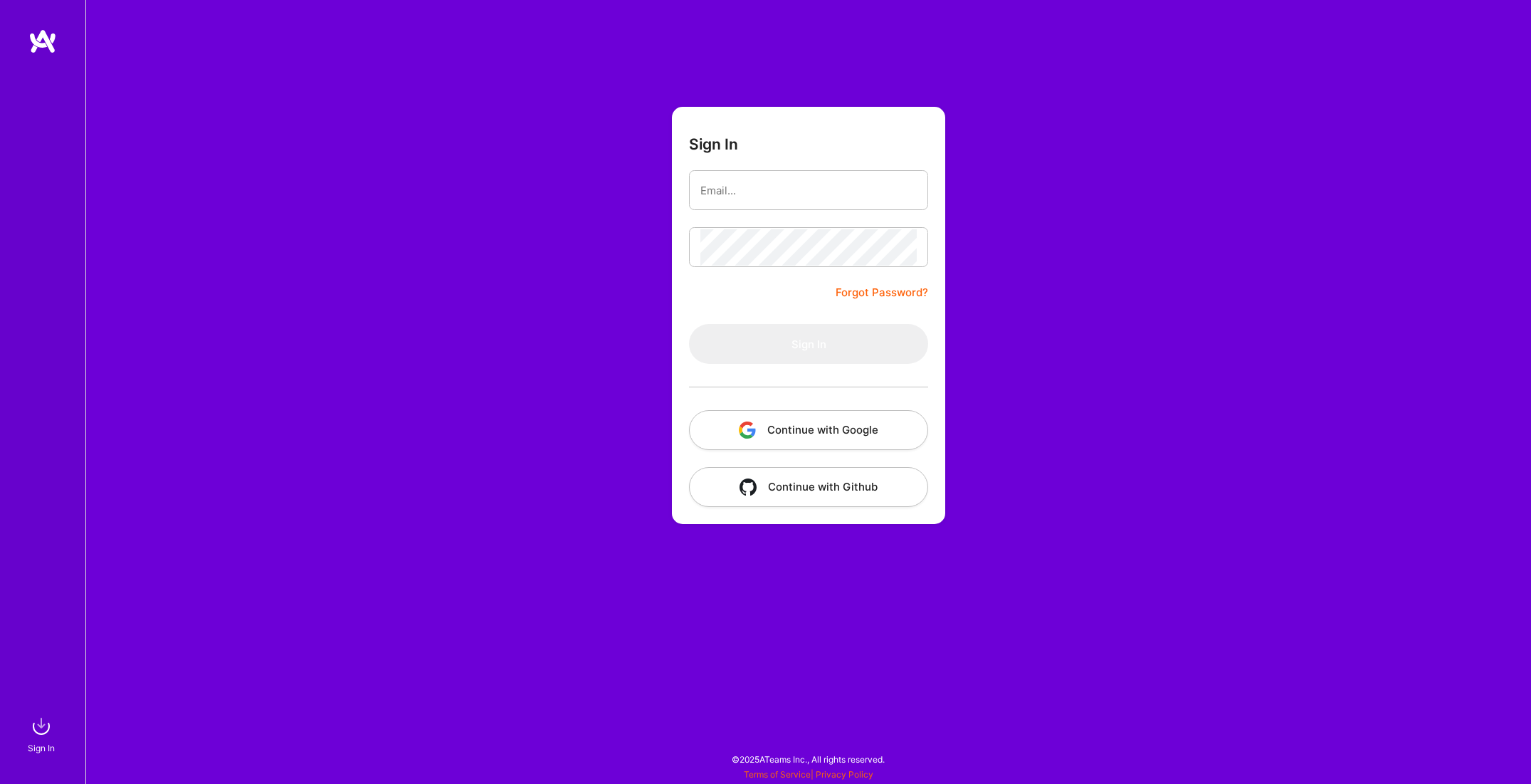
click at [4, 124] on div at bounding box center [42, 370] width 86 height 683
click at [780, 176] on input "email" at bounding box center [809, 191] width 217 height 37
type input "[PERSON_NAME][EMAIL_ADDRESS][PERSON_NAME][DOMAIN_NAME]"
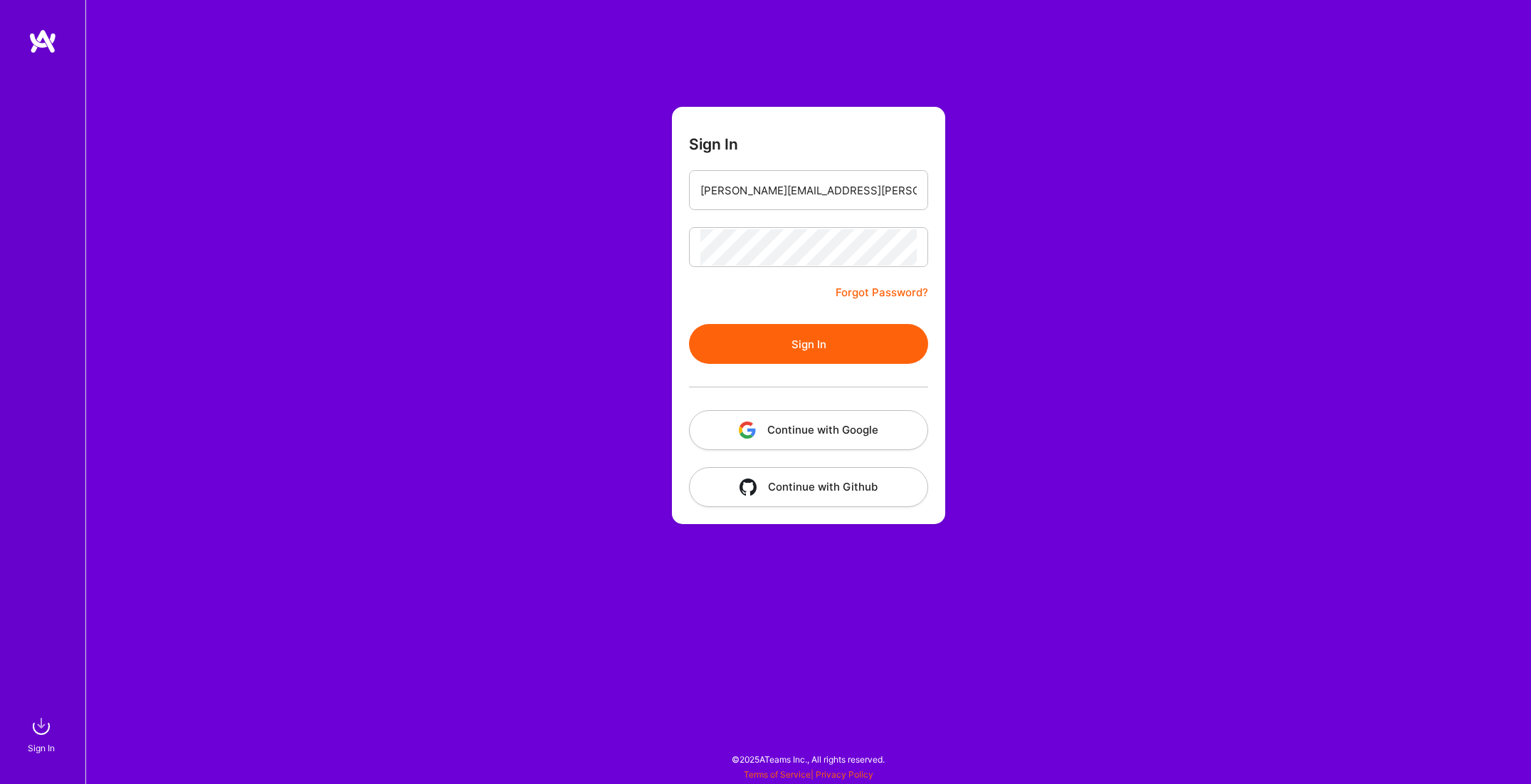
click at [810, 345] on button "Sign In" at bounding box center [808, 344] width 239 height 40
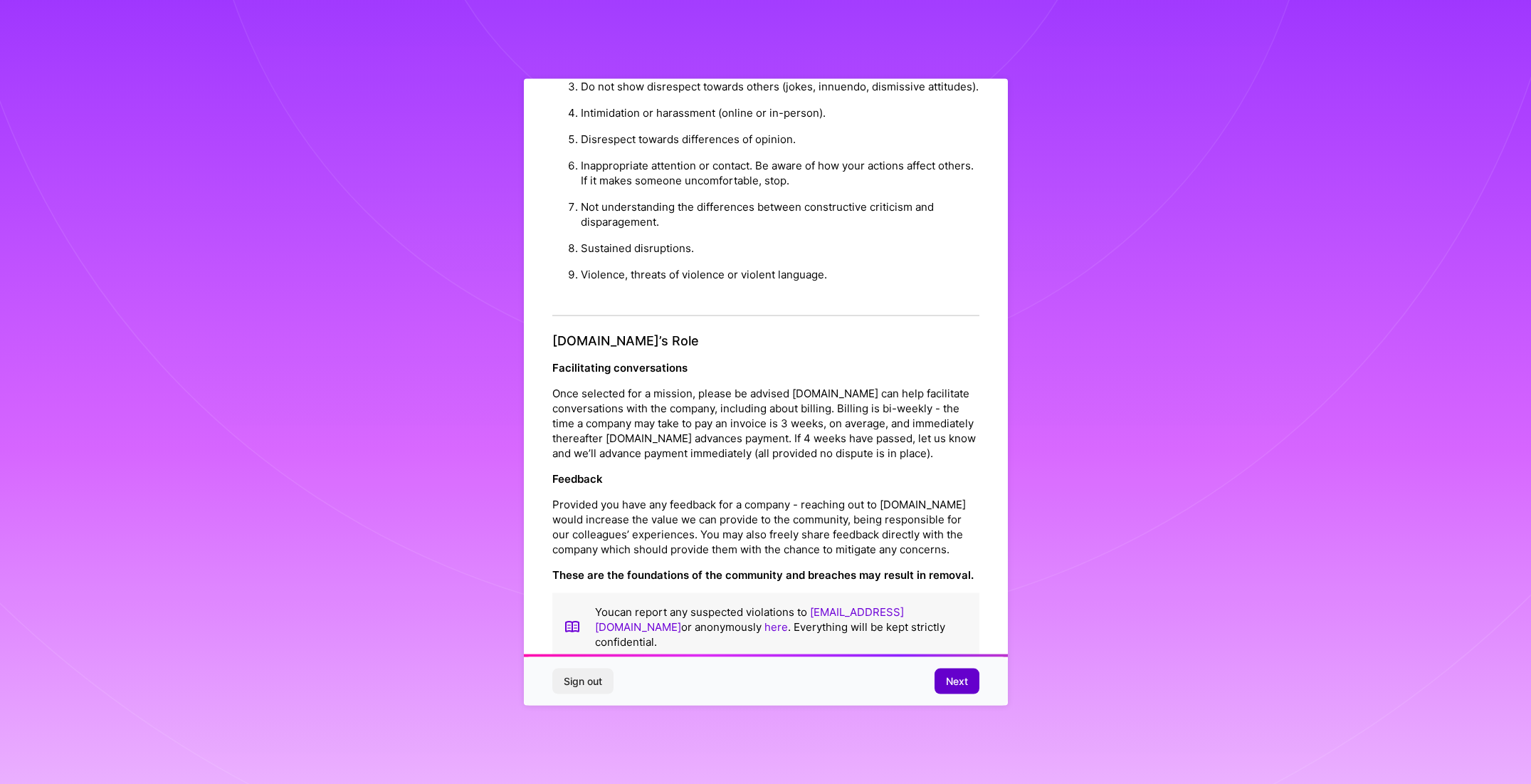
scroll to position [29, 0]
click at [962, 676] on span "Next" at bounding box center [957, 681] width 22 height 14
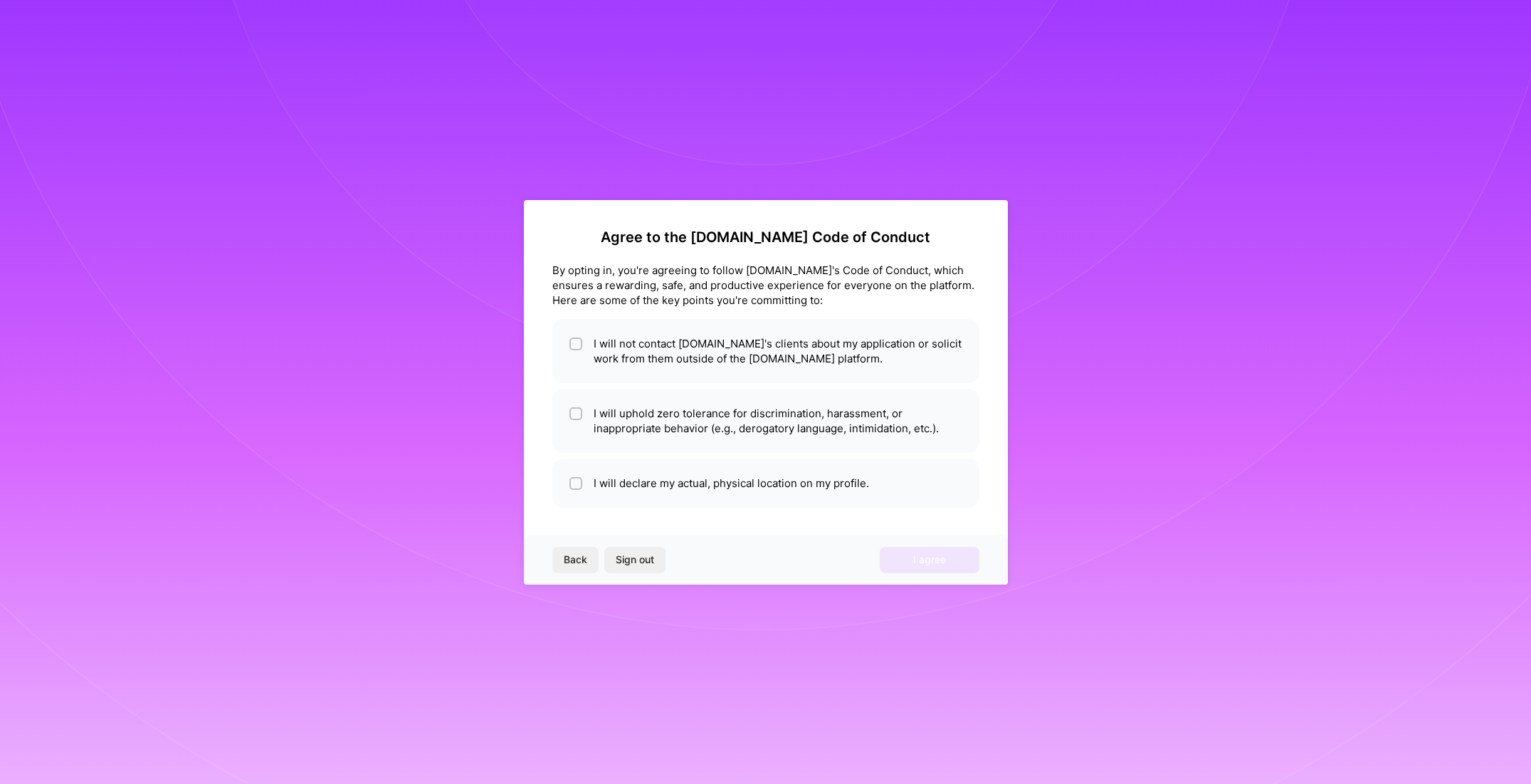
scroll to position [0, 0]
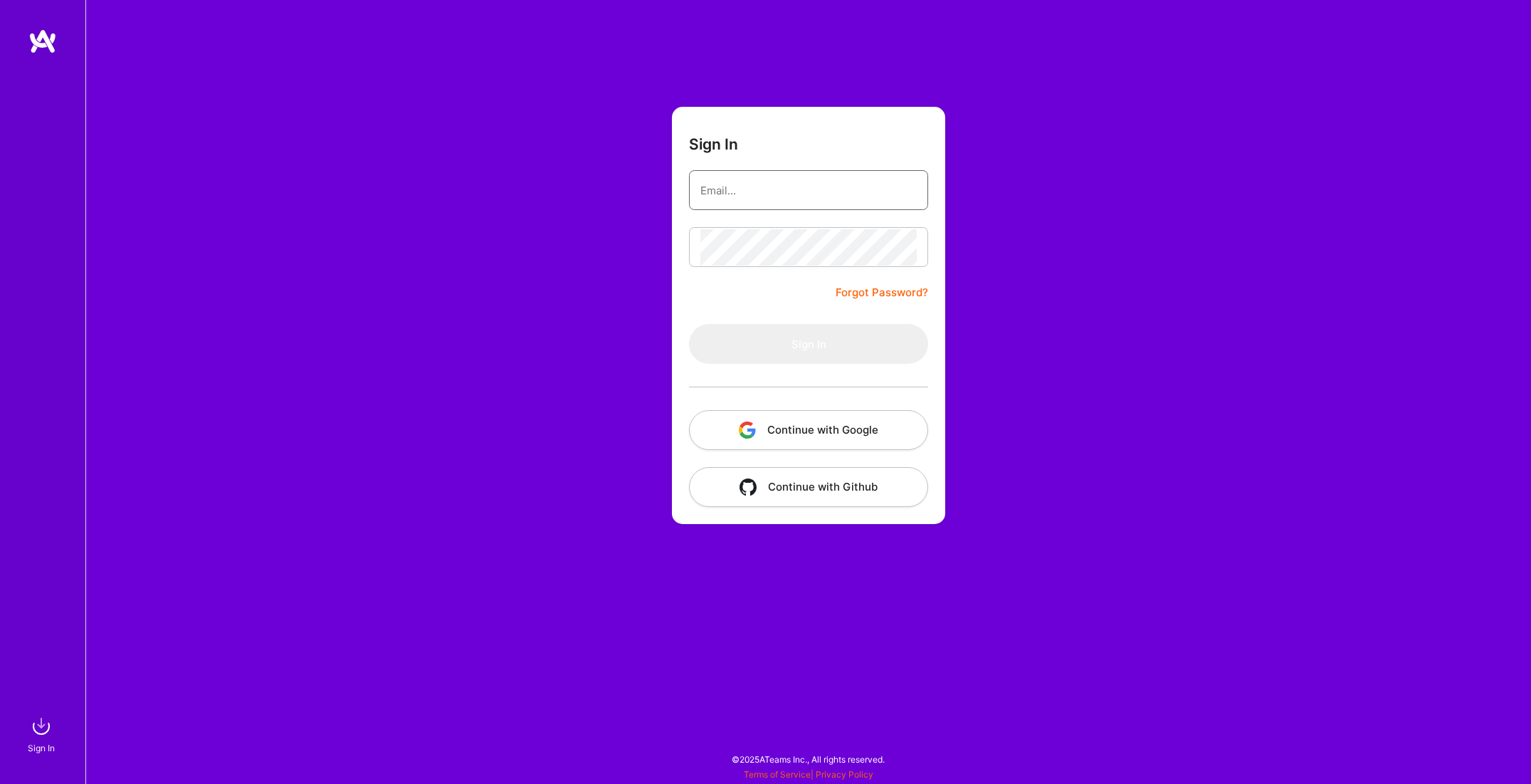
type input "[PERSON_NAME][EMAIL_ADDRESS][PERSON_NAME][DOMAIN_NAME]"
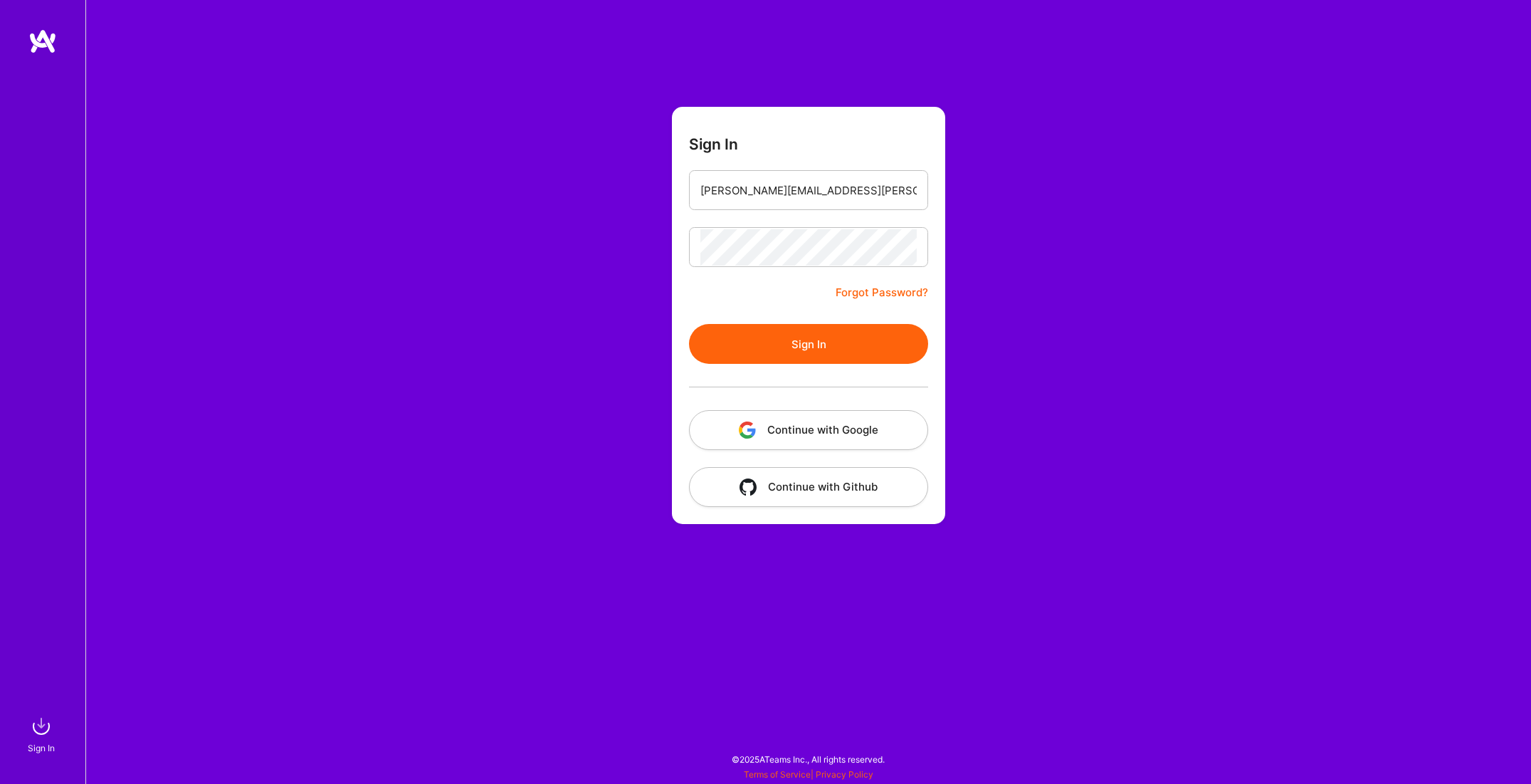
click at [826, 343] on button "Sign In" at bounding box center [808, 344] width 239 height 40
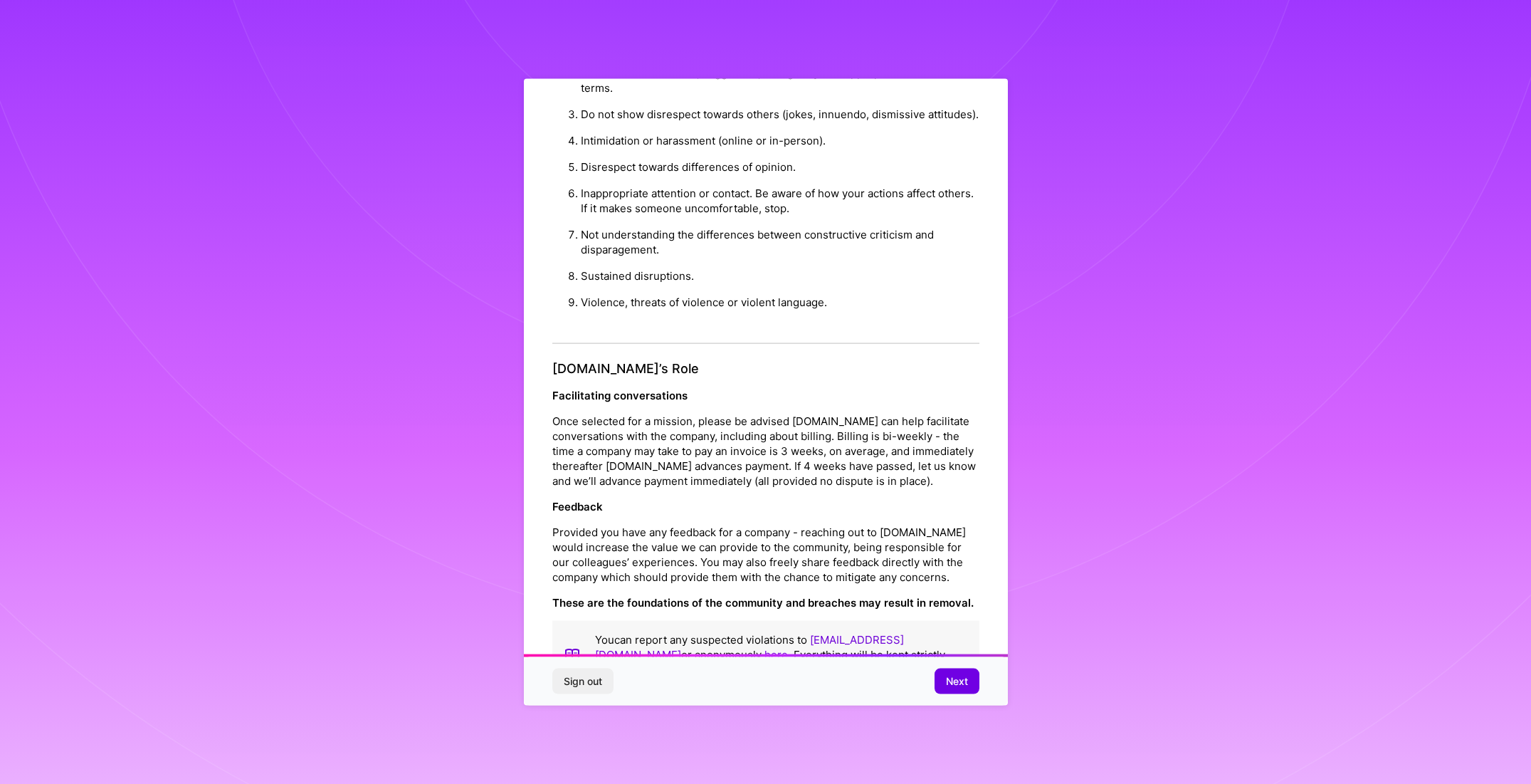
scroll to position [1301, 0]
click at [964, 683] on span "Next" at bounding box center [957, 681] width 22 height 14
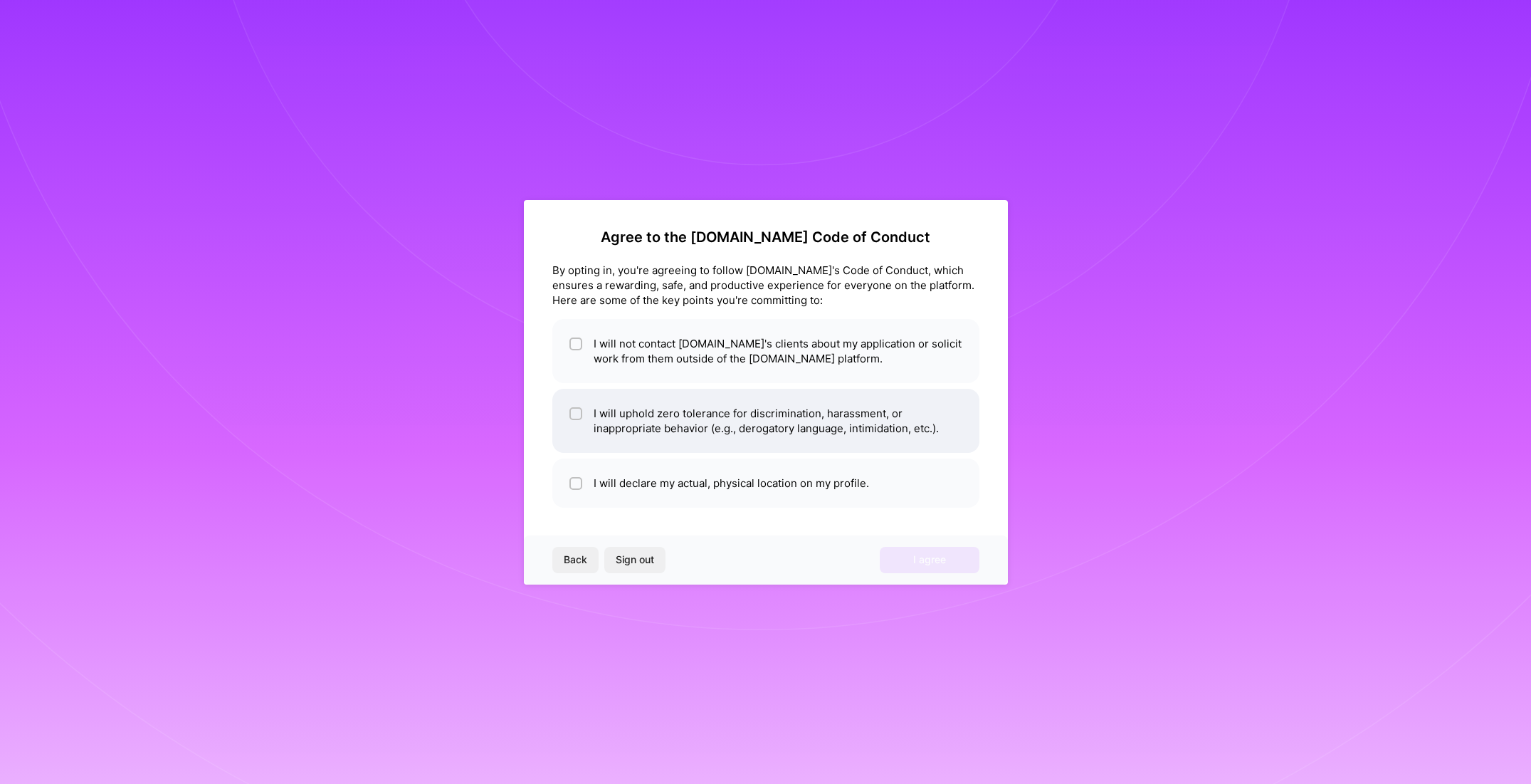
scroll to position [0, 0]
drag, startPoint x: 576, startPoint y: 345, endPoint x: 577, endPoint y: 358, distance: 13.0
click at [576, 345] on input "checkbox" at bounding box center [578, 344] width 10 height 10
checkbox input "true"
click at [578, 412] on input "checkbox" at bounding box center [578, 415] width 10 height 10
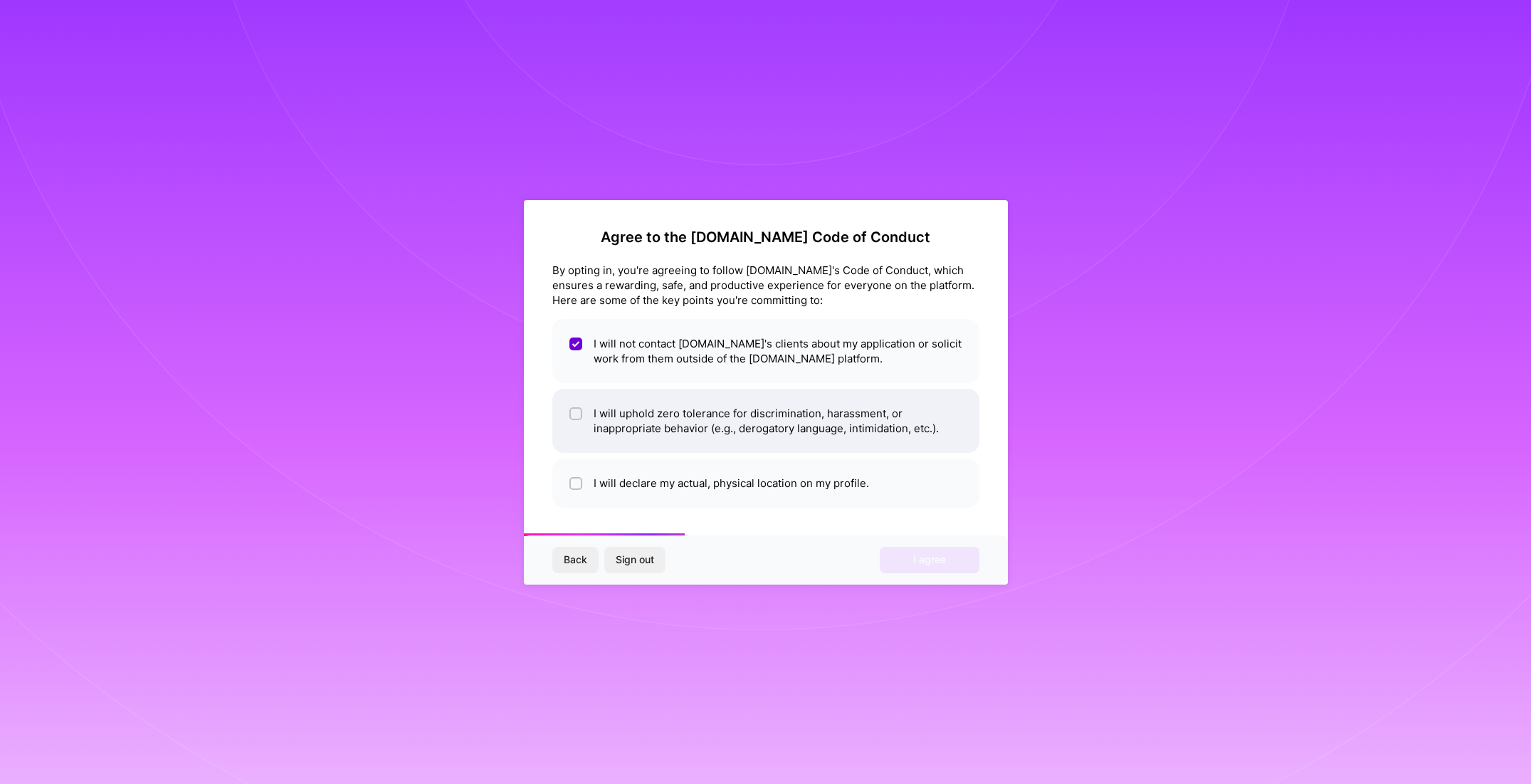
checkbox input "true"
drag, startPoint x: 576, startPoint y: 482, endPoint x: 584, endPoint y: 486, distance: 8.9
click at [576, 482] on input "checkbox" at bounding box center [578, 484] width 10 height 10
checkbox input "true"
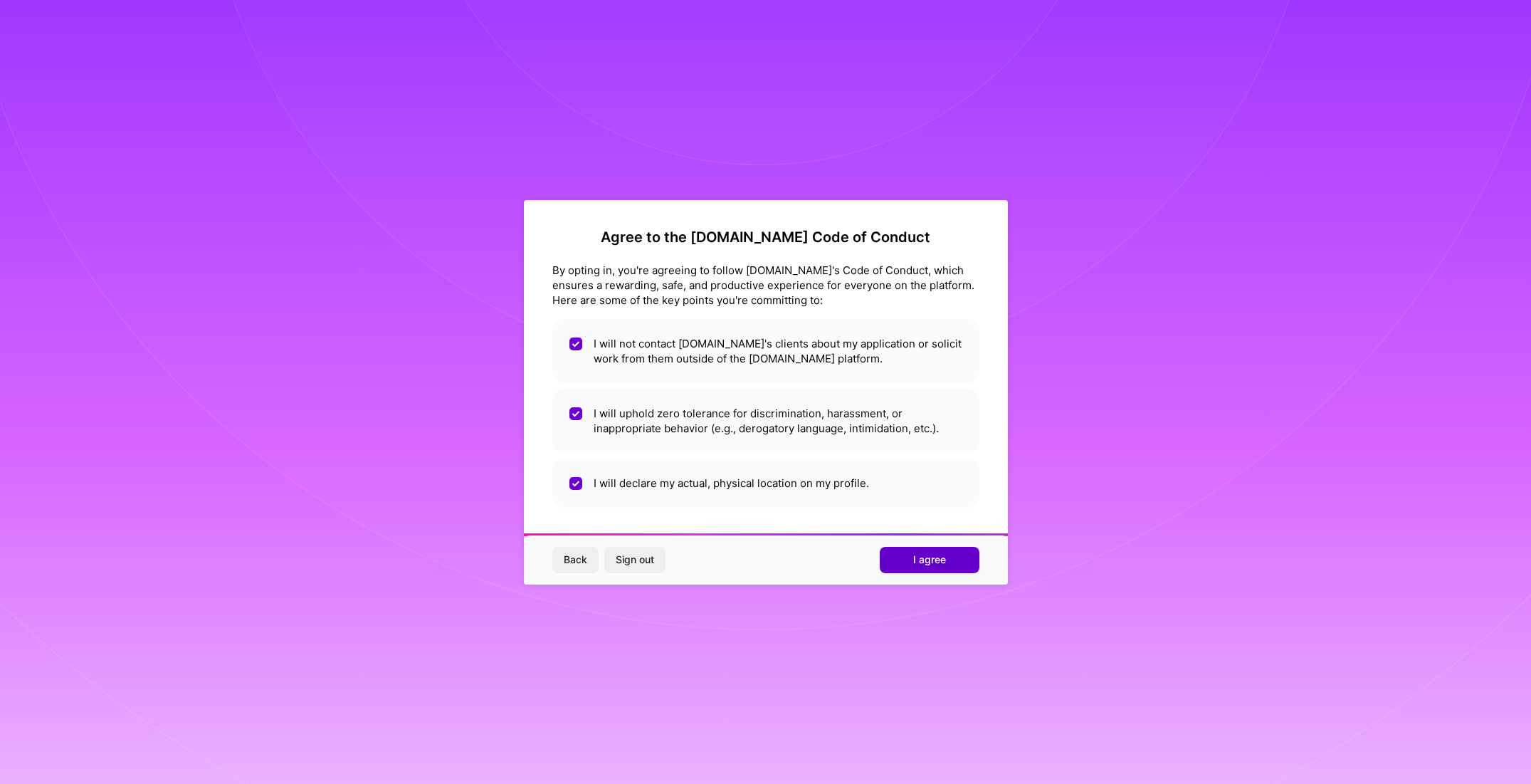
click at [935, 557] on span "I agree" at bounding box center [930, 559] width 33 height 14
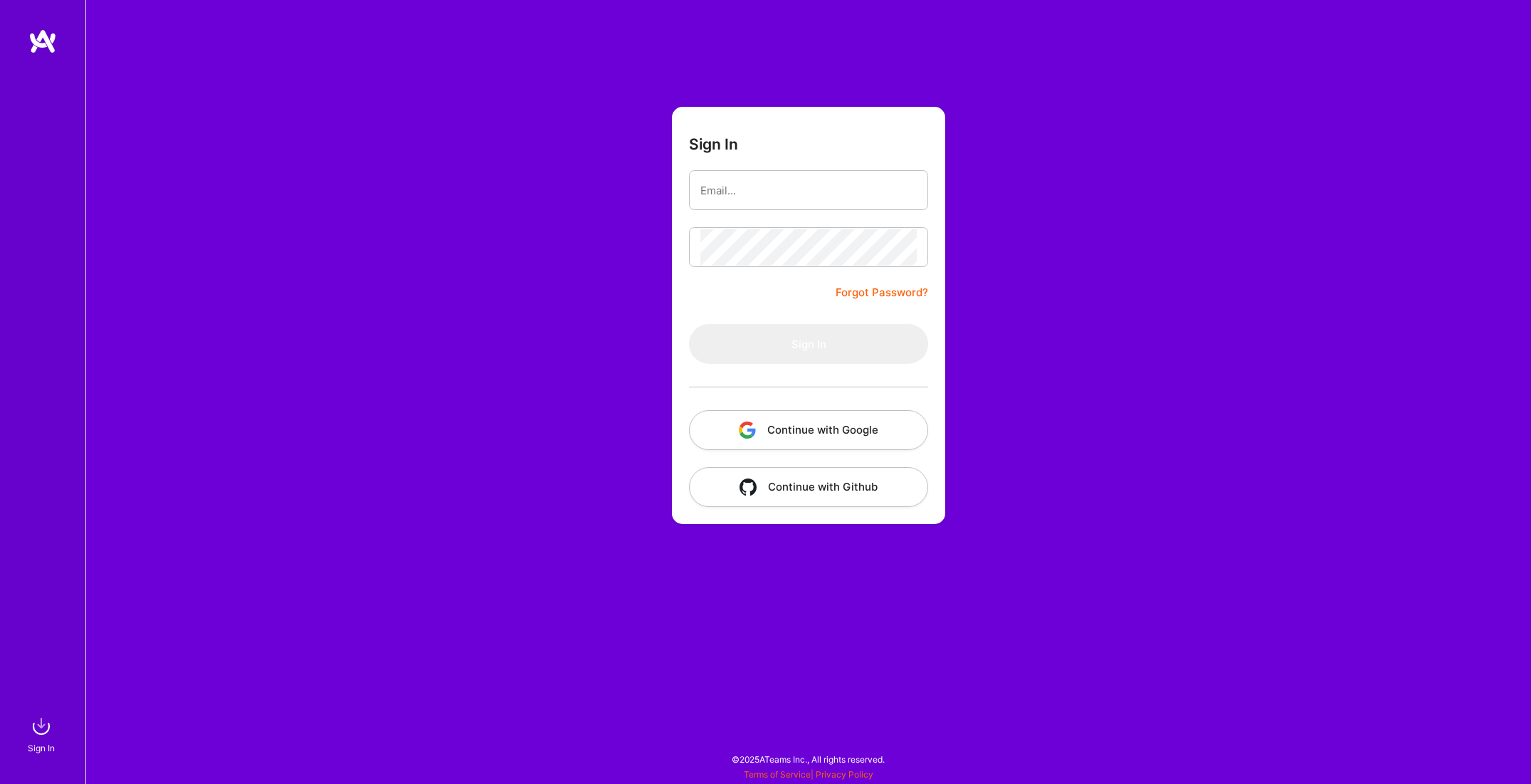
click at [1023, 453] on div "Sign In Forgot Password? Sign In Continue with Google Continue with Github" at bounding box center [808, 392] width 1446 height 784
click at [40, 43] on img at bounding box center [42, 41] width 29 height 26
click at [1113, 60] on div "Sign In Forgot Password? Sign In Continue with Google Continue with Github" at bounding box center [808, 392] width 1446 height 784
type input "[PERSON_NAME][EMAIL_ADDRESS][PERSON_NAME][DOMAIN_NAME]"
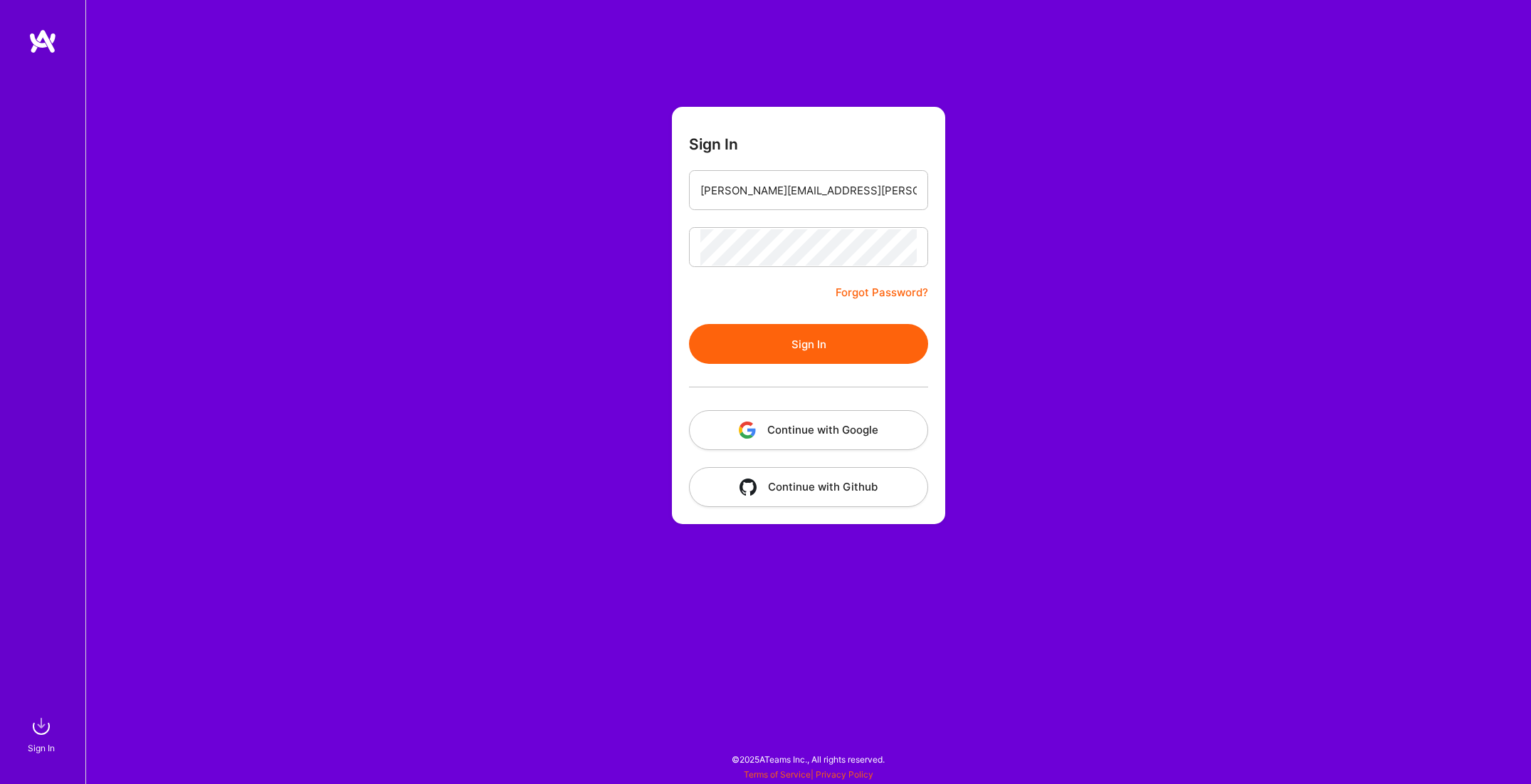
click at [837, 339] on button "Sign In" at bounding box center [808, 344] width 239 height 40
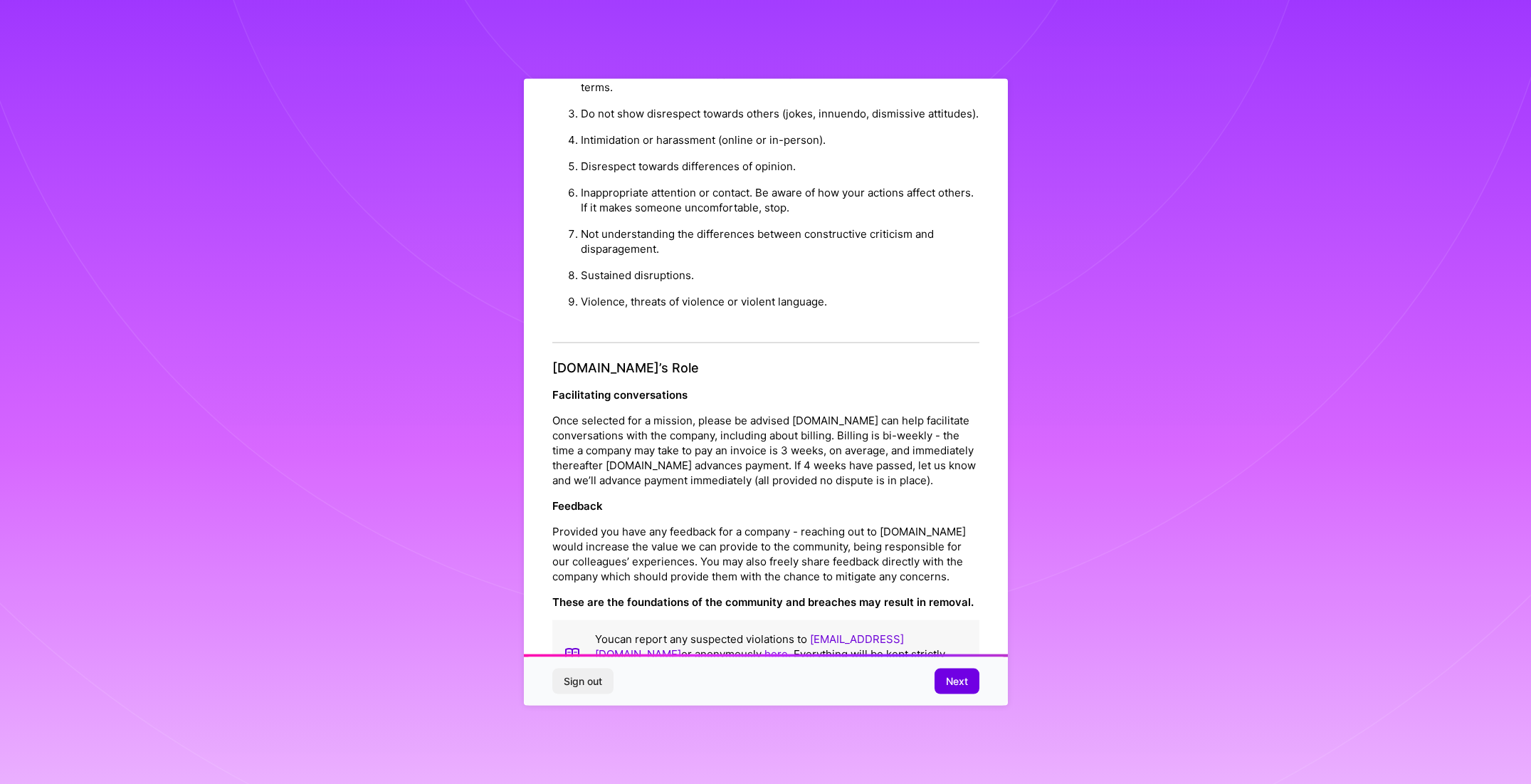
scroll to position [1301, 0]
click at [959, 680] on span "Next" at bounding box center [957, 681] width 22 height 14
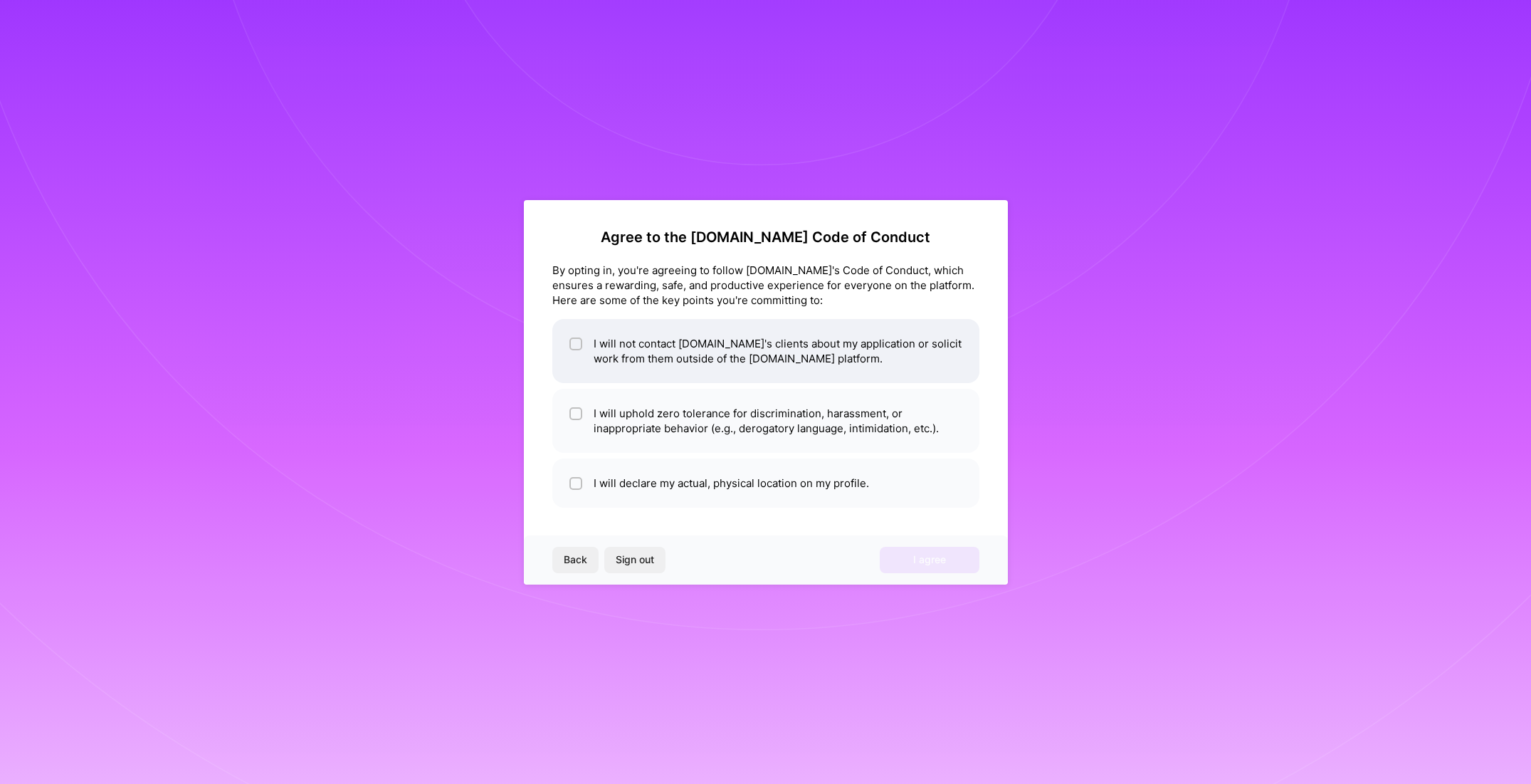
click at [580, 344] on div at bounding box center [576, 344] width 13 height 13
checkbox input "true"
drag, startPoint x: 579, startPoint y: 412, endPoint x: 576, endPoint y: 453, distance: 41.1
click at [579, 412] on input "checkbox" at bounding box center [578, 415] width 10 height 10
checkbox input "true"
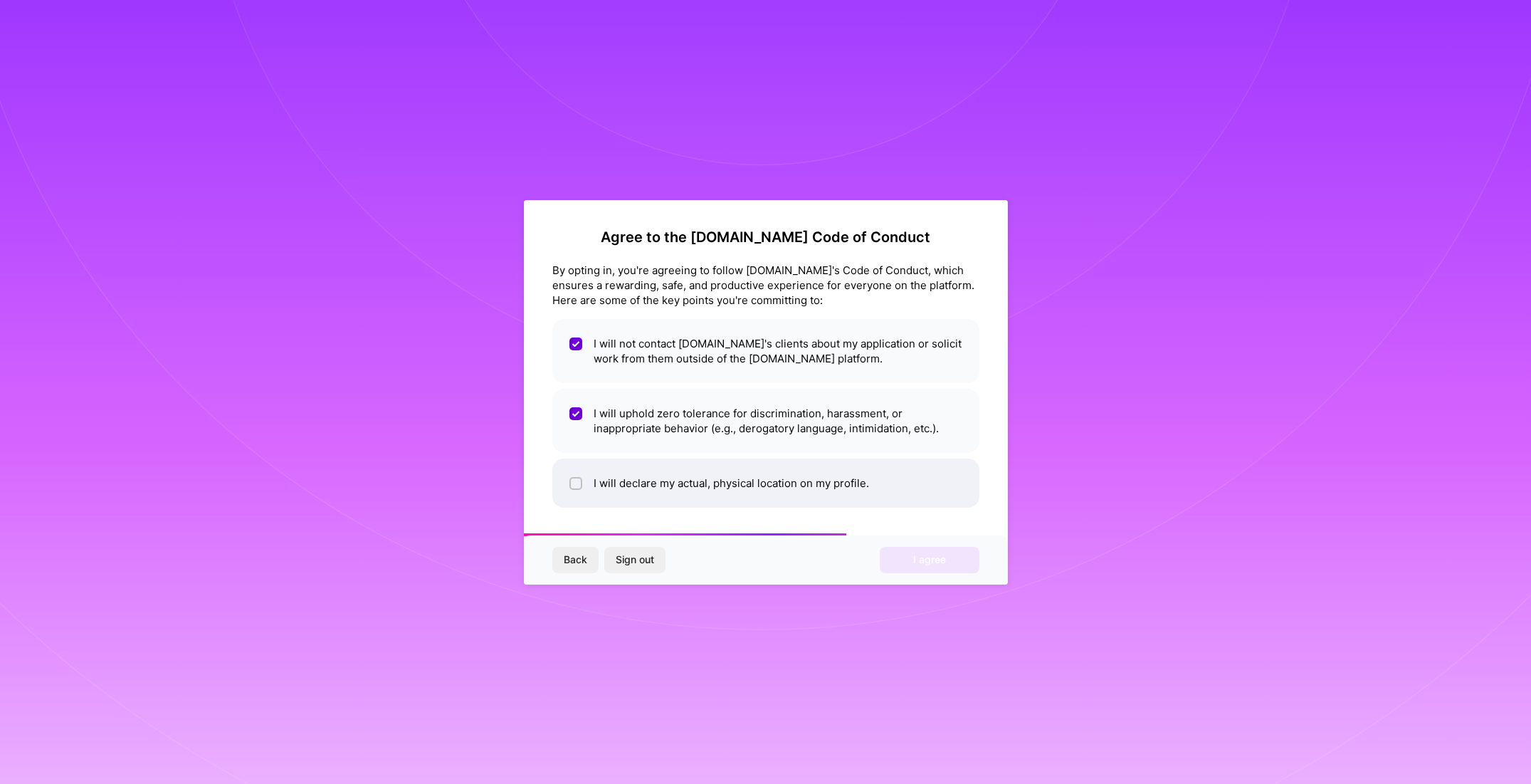
drag, startPoint x: 572, startPoint y: 483, endPoint x: 581, endPoint y: 484, distance: 9.1
click at [573, 483] on input "checkbox" at bounding box center [578, 484] width 10 height 10
checkbox input "true"
click at [937, 560] on span "I agree" at bounding box center [930, 559] width 33 height 14
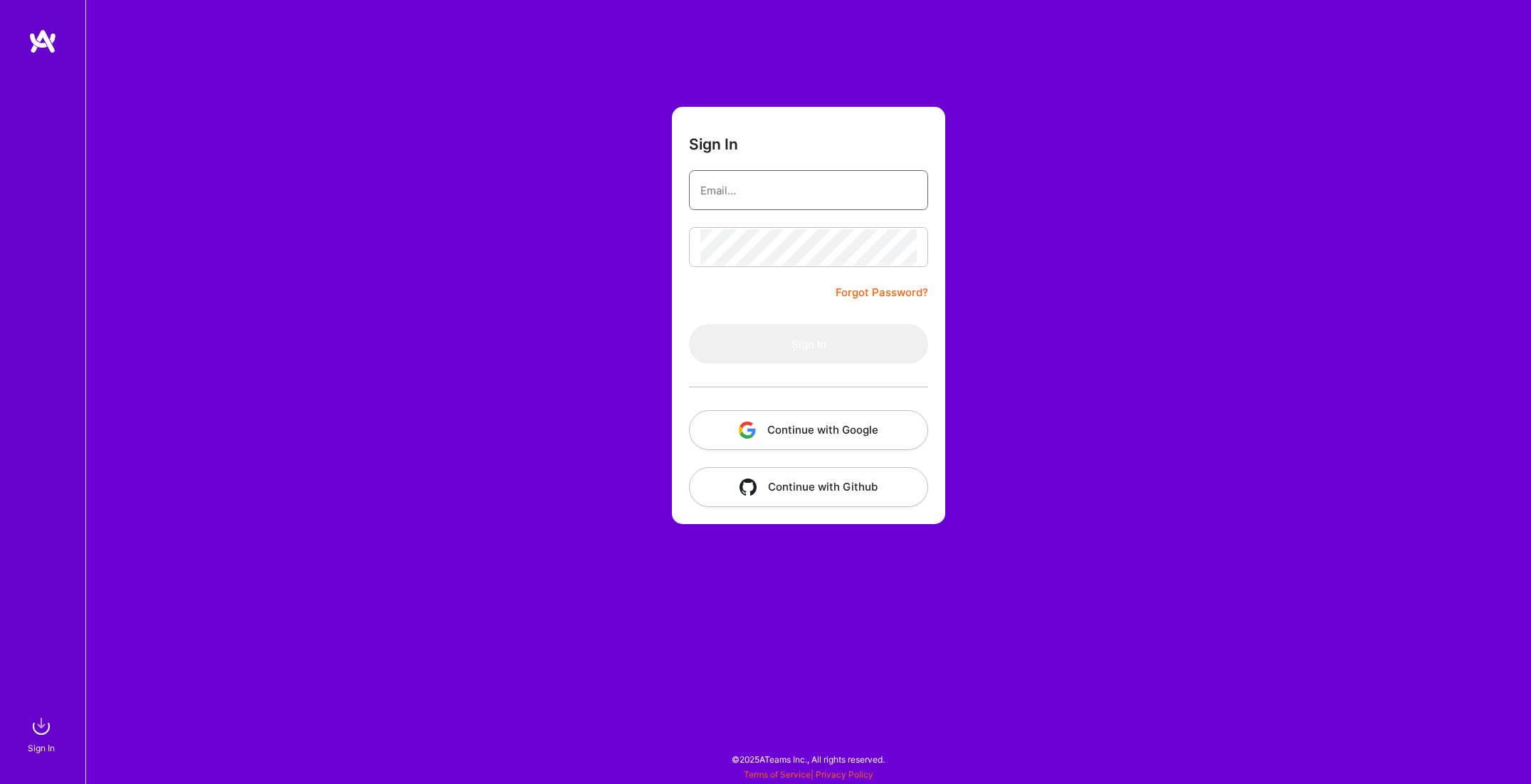
type input "[PERSON_NAME][EMAIL_ADDRESS][PERSON_NAME][DOMAIN_NAME]"
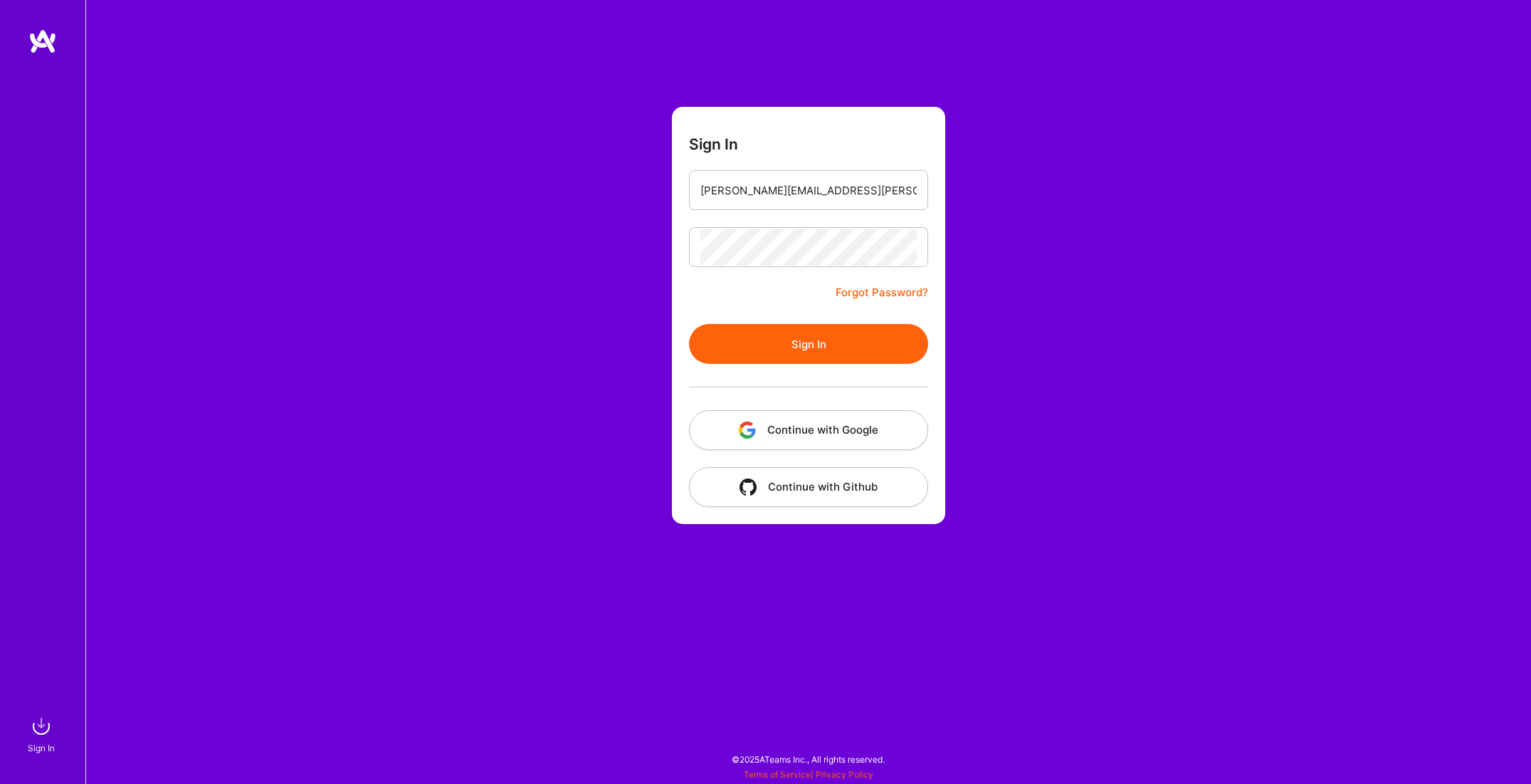
click at [840, 335] on button "Sign In" at bounding box center [808, 344] width 239 height 40
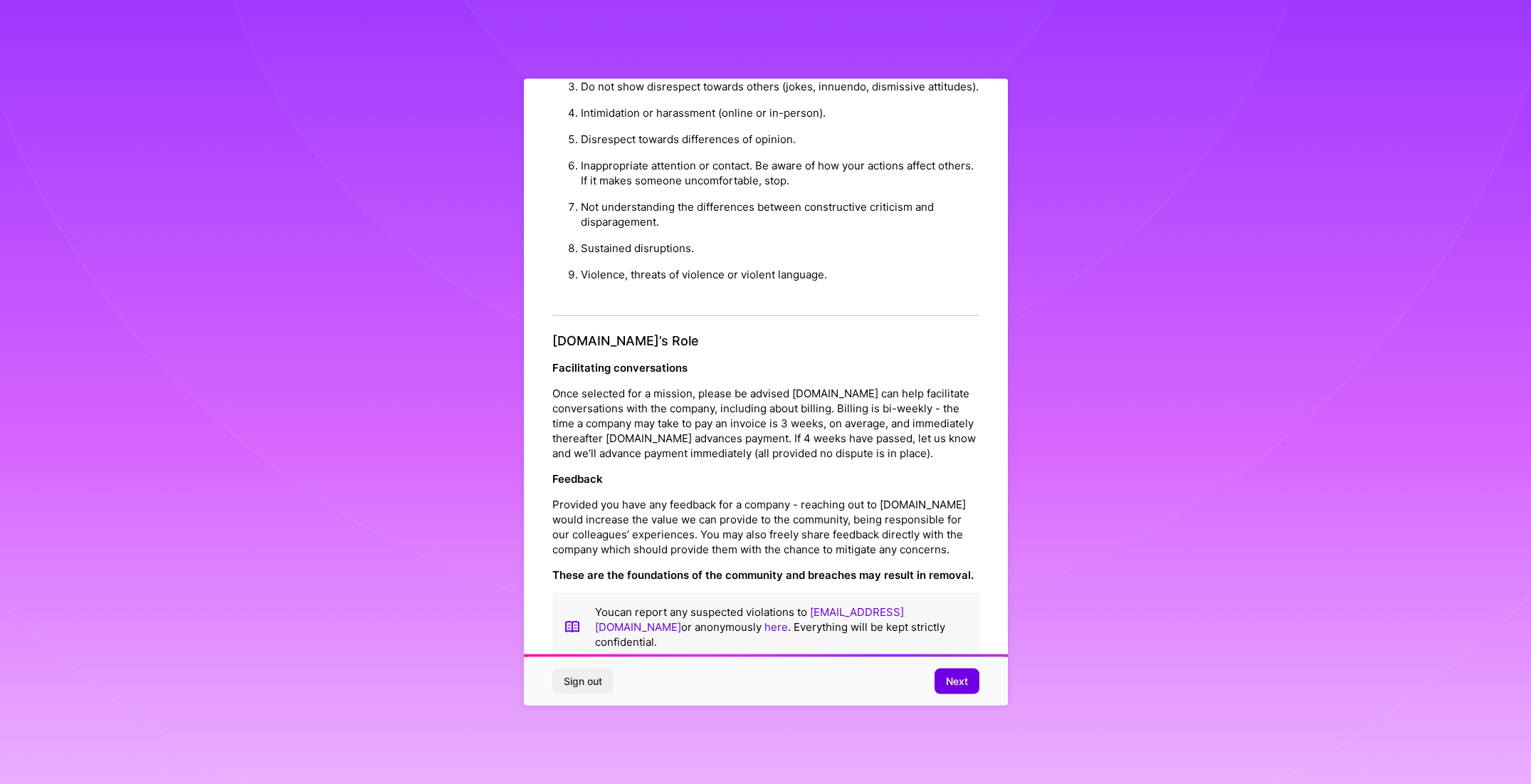
scroll to position [29, 0]
click at [960, 676] on span "Next" at bounding box center [957, 681] width 22 height 14
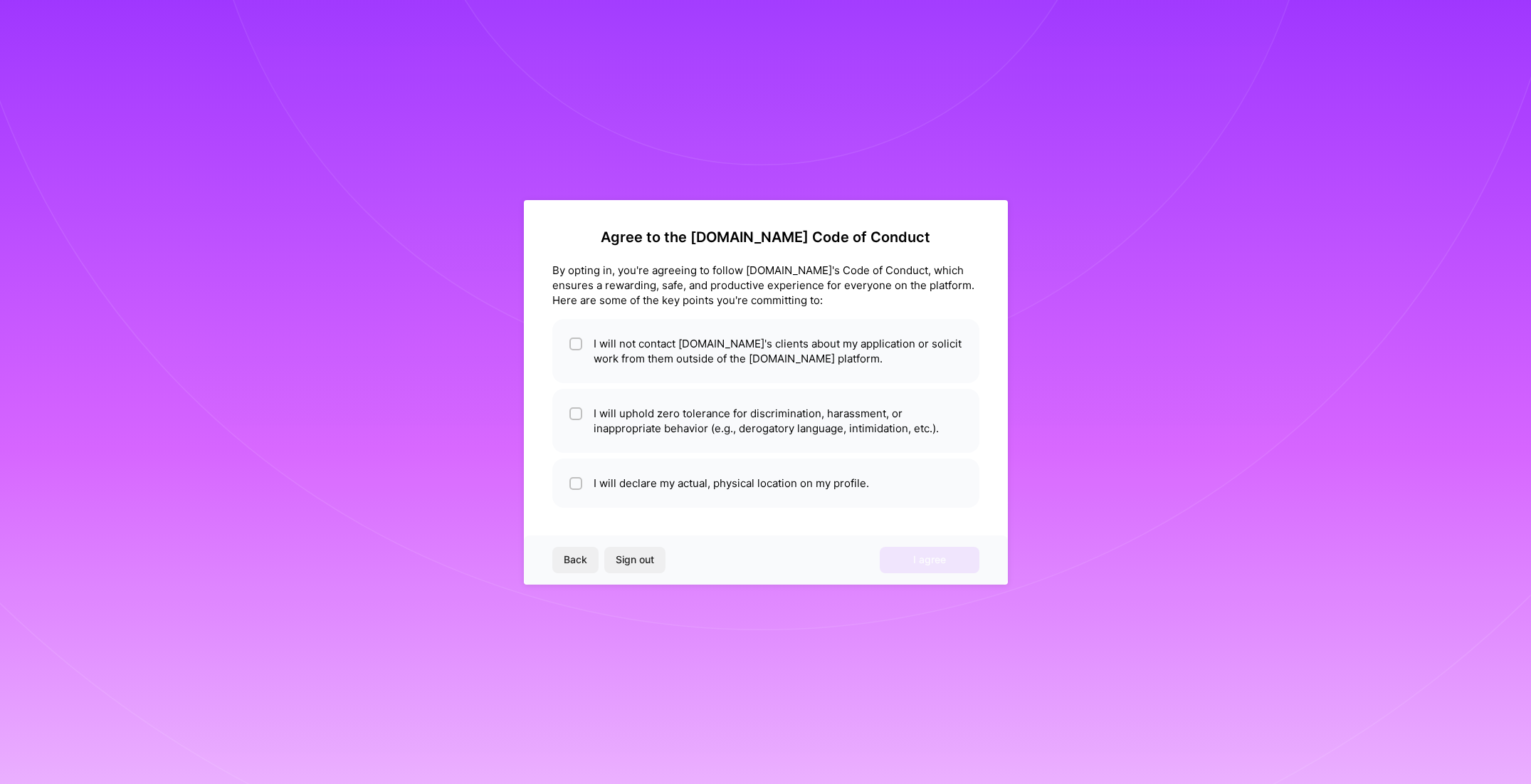
scroll to position [0, 0]
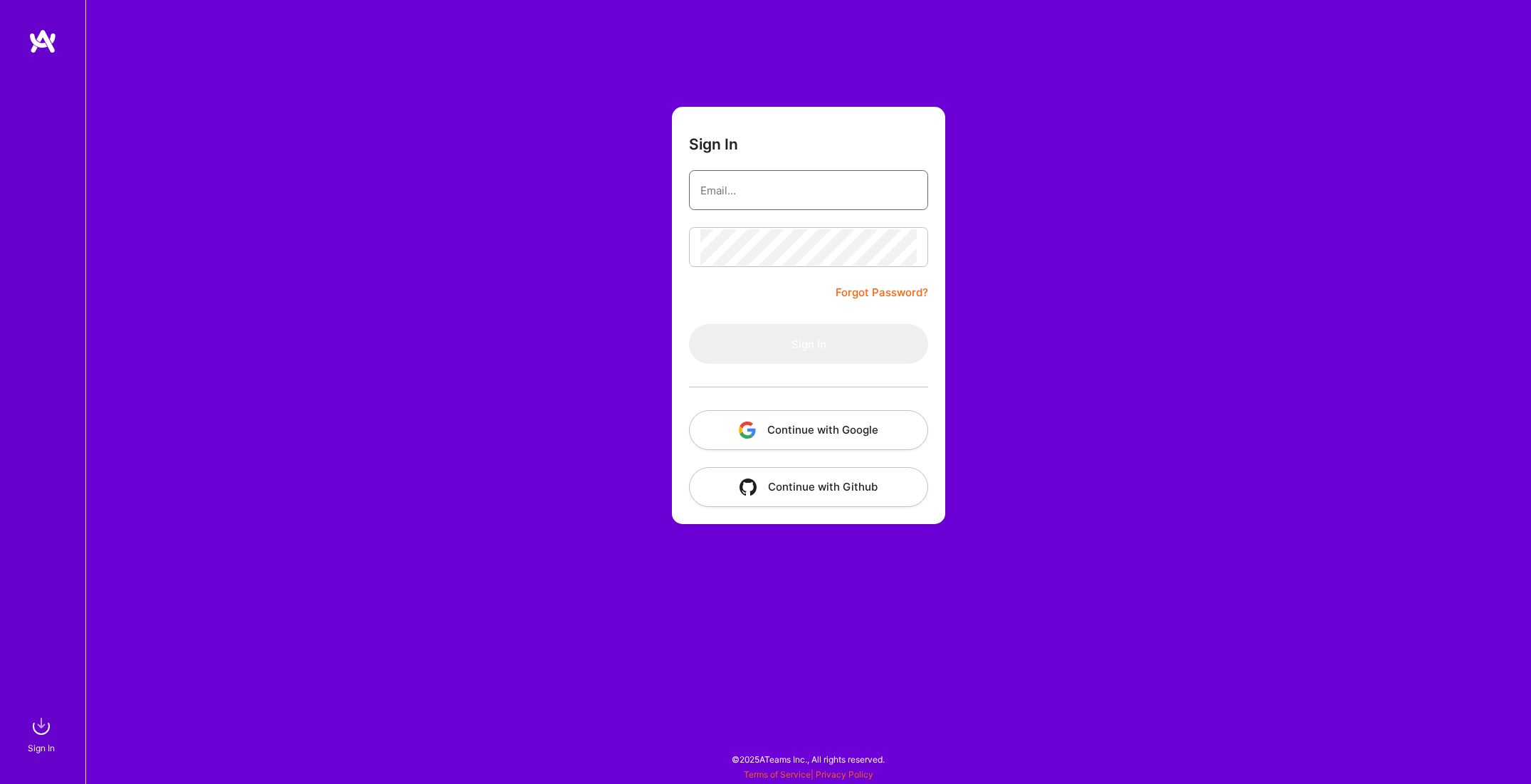
type input "[PERSON_NAME][EMAIL_ADDRESS][PERSON_NAME][DOMAIN_NAME]"
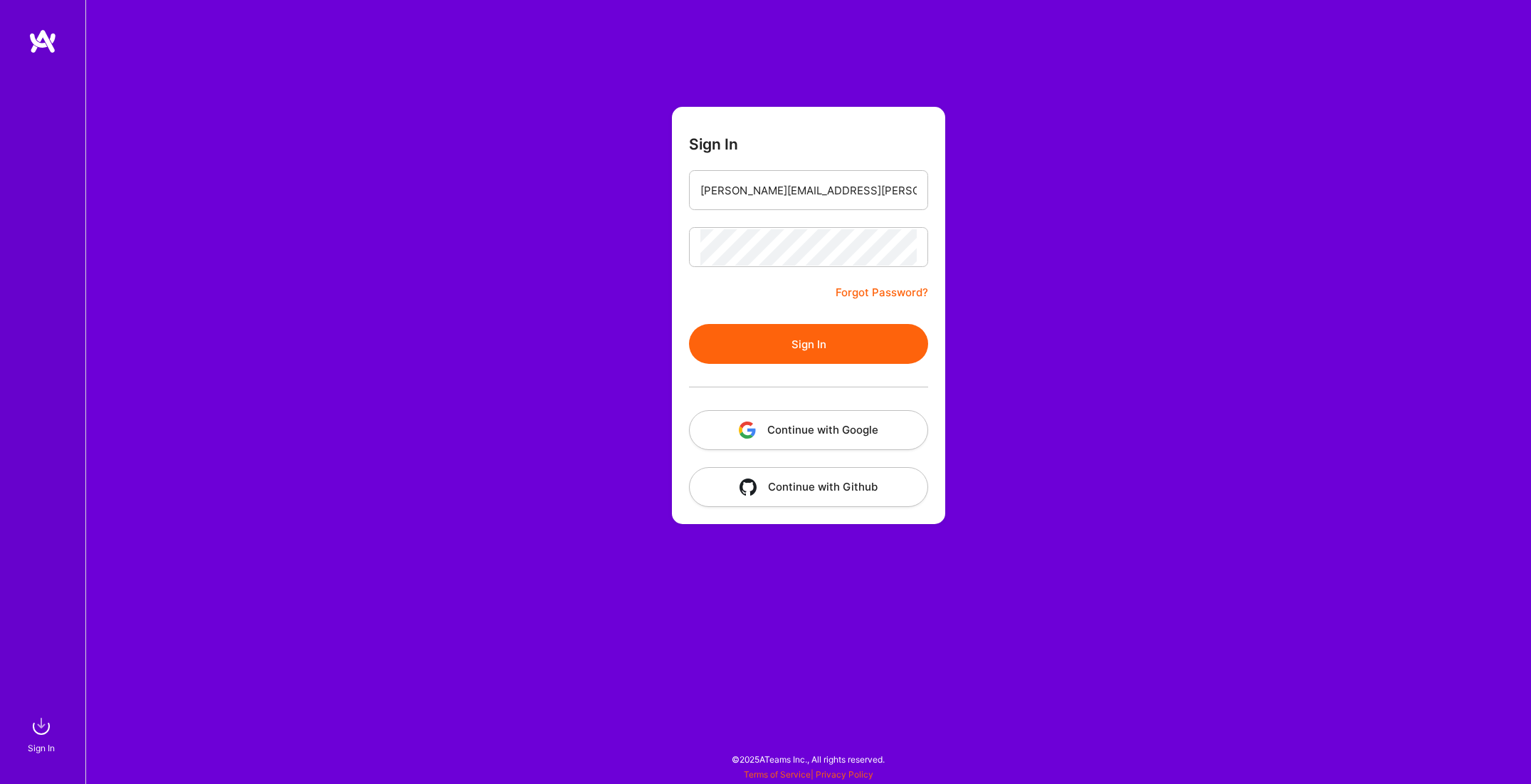
click at [821, 347] on button "Sign In" at bounding box center [808, 344] width 239 height 40
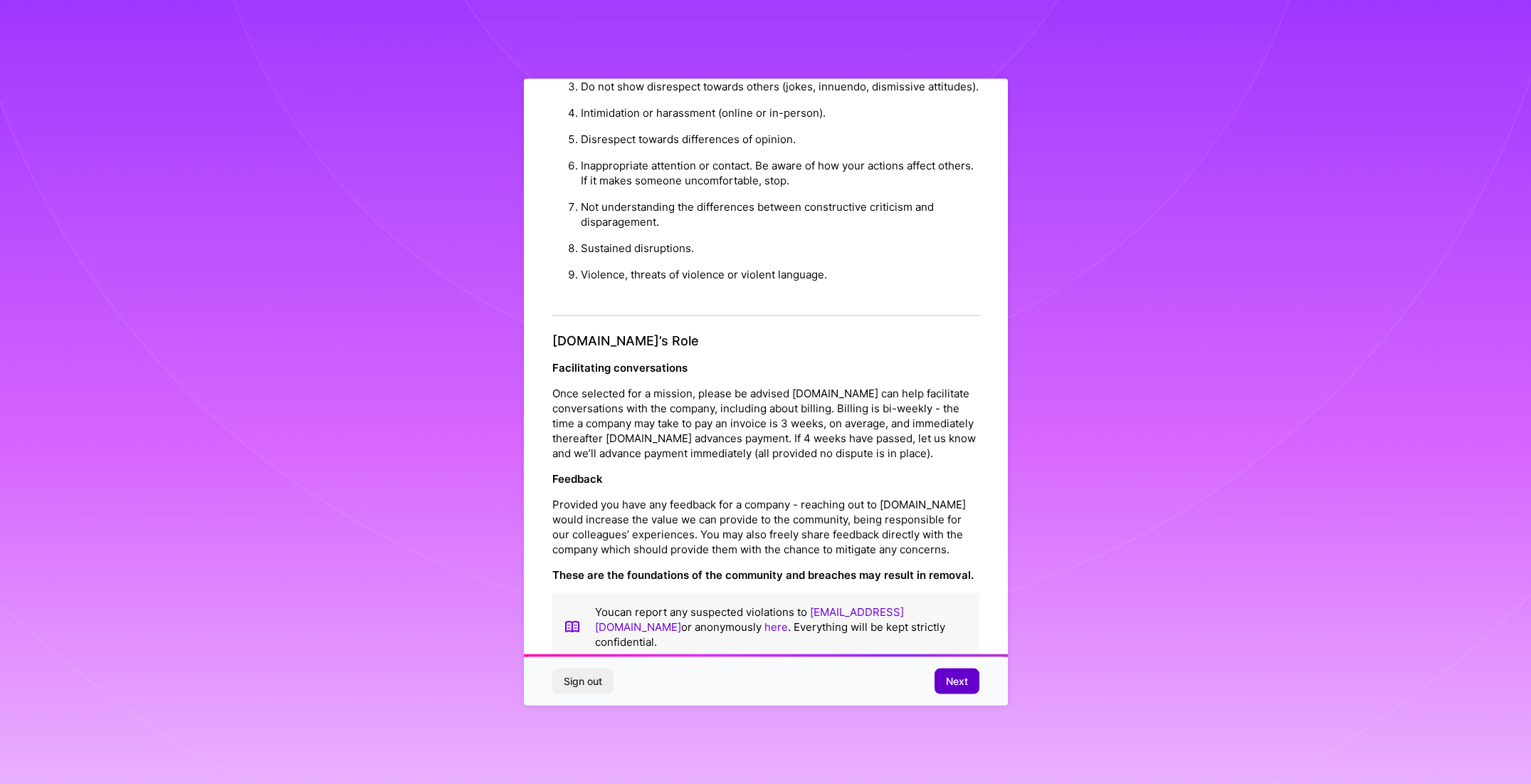
scroll to position [29, 0]
click at [964, 684] on span "Next" at bounding box center [957, 681] width 22 height 14
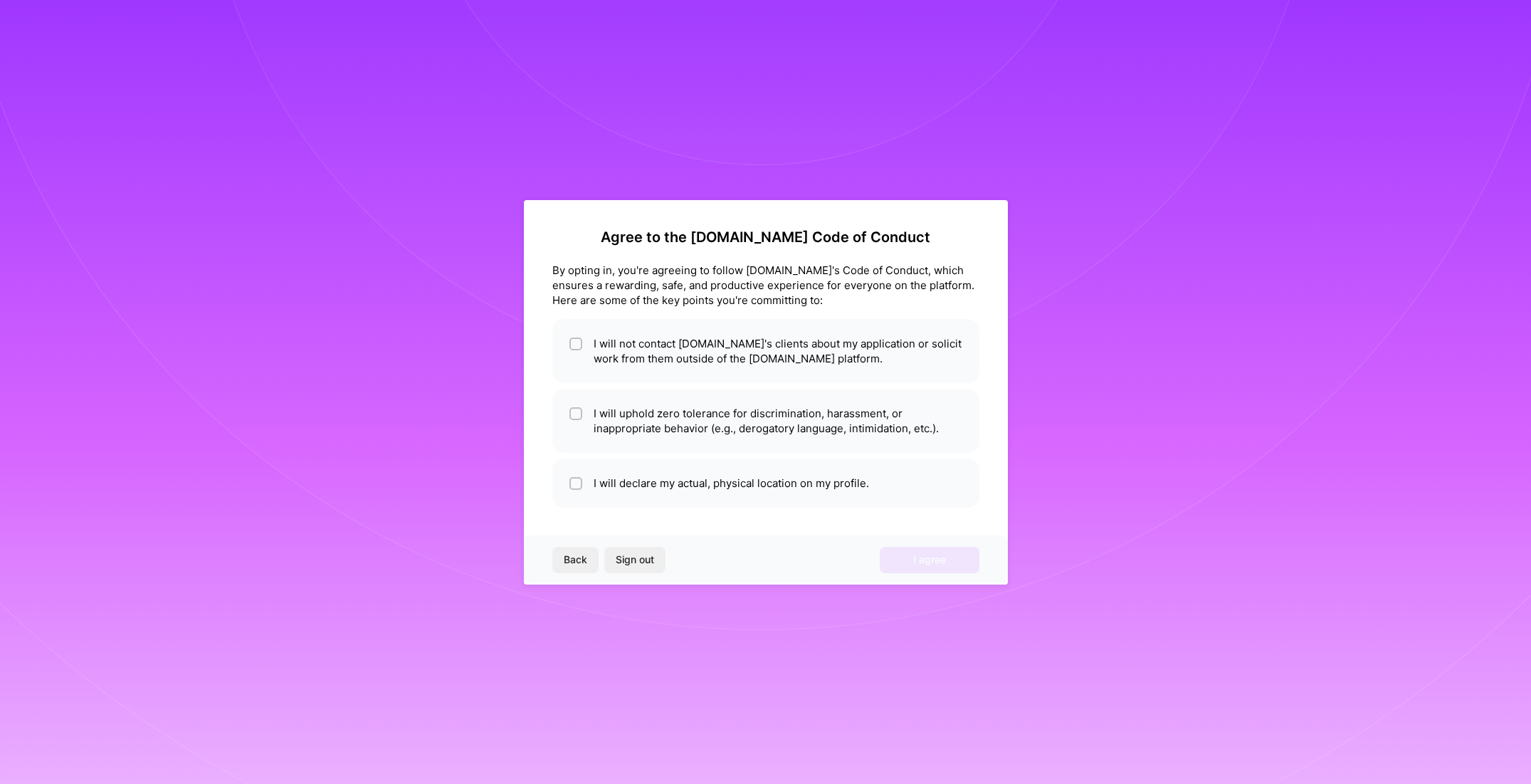
scroll to position [0, 0]
click at [574, 557] on span "Back" at bounding box center [576, 559] width 23 height 14
